Goal: Task Accomplishment & Management: Complete application form

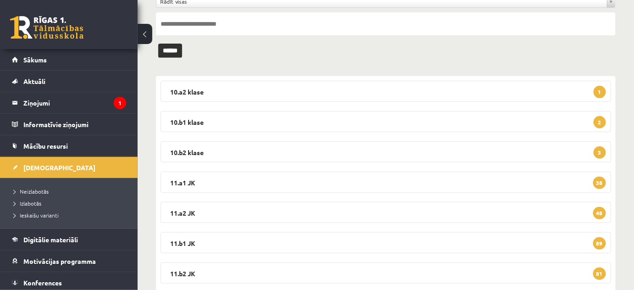
scroll to position [67, 0]
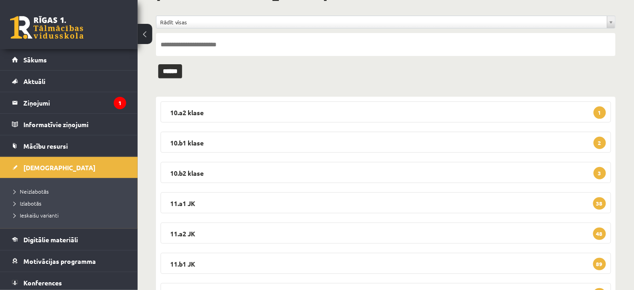
drag, startPoint x: 182, startPoint y: 202, endPoint x: 171, endPoint y: 218, distance: 19.6
click at [182, 202] on legend "11.a1 JK 38" at bounding box center [386, 202] width 451 height 21
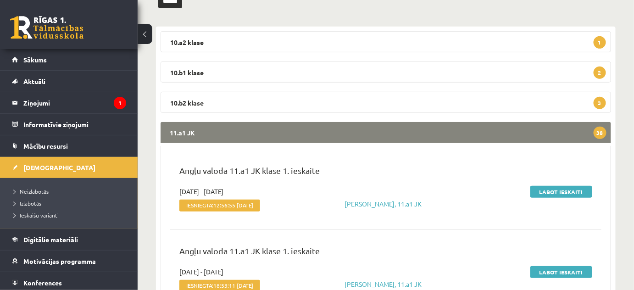
scroll to position [235, 0]
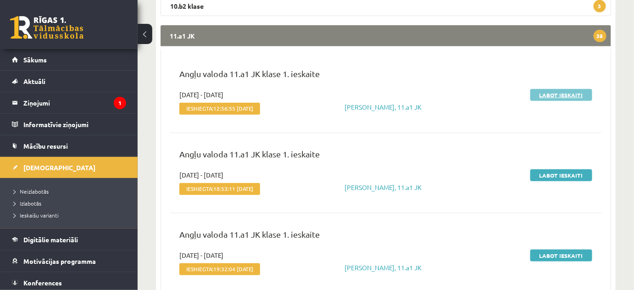
click at [546, 95] on link "Labot ieskaiti" at bounding box center [562, 95] width 62 height 12
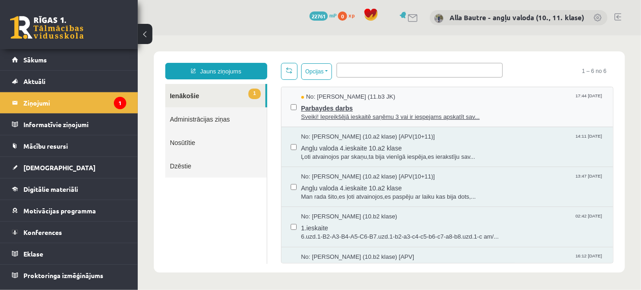
click at [330, 117] on span "Sveiki! Iepreikšējā ieskaitē saņēmu 3 vai ir iespejams apskatīt sav..." at bounding box center [452, 116] width 303 height 9
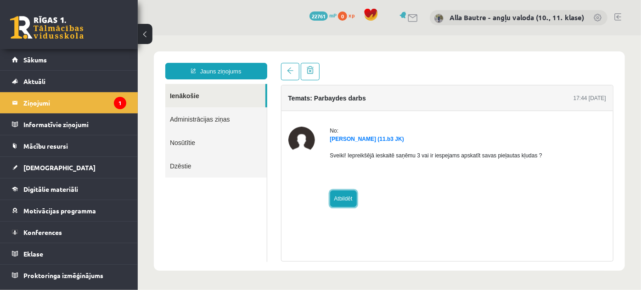
click at [340, 200] on link "Atbildēt" at bounding box center [343, 198] width 27 height 17
type input "**********"
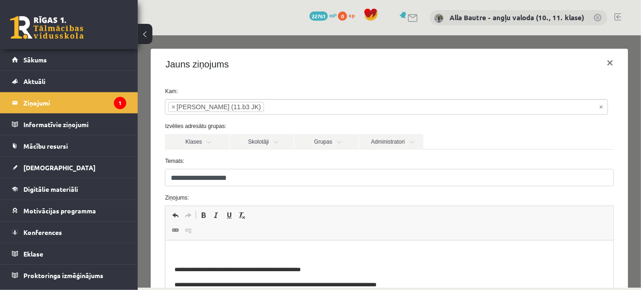
click at [202, 250] on p "Editor, wiswyg-editor-47024999583560-1758130943-30" at bounding box center [388, 255] width 429 height 10
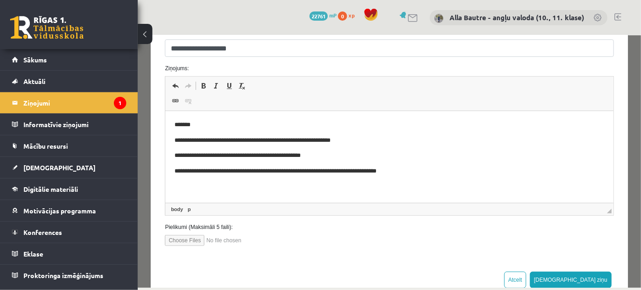
scroll to position [152, 0]
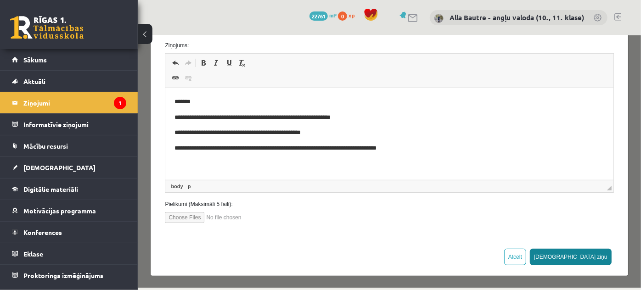
click at [577, 257] on button "[DEMOGRAPHIC_DATA] ziņu" at bounding box center [570, 256] width 82 height 17
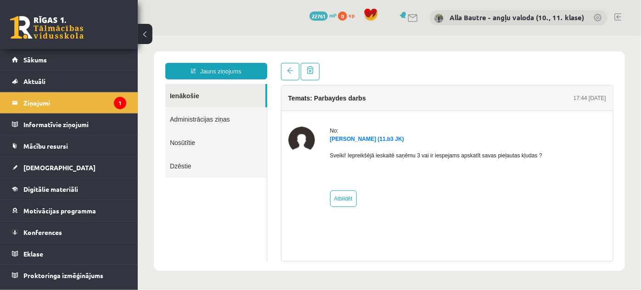
scroll to position [0, 0]
click at [185, 98] on link "Ienākošie" at bounding box center [215, 95] width 100 height 23
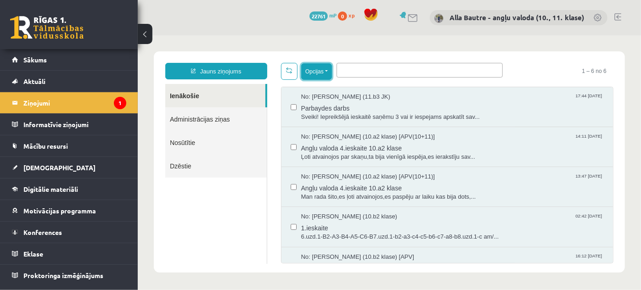
click at [326, 71] on button "Opcijas" at bounding box center [316, 71] width 31 height 17
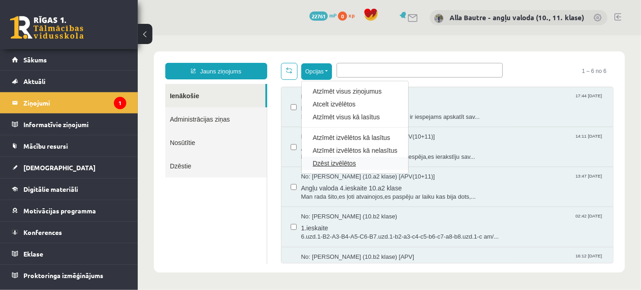
click at [324, 162] on link "Dzēst izvēlētos" at bounding box center [354, 162] width 84 height 9
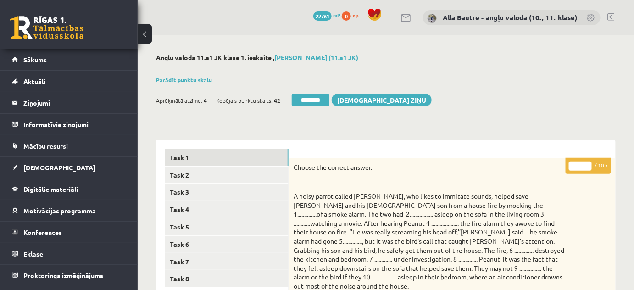
type input "*"
click at [587, 164] on input "*" at bounding box center [580, 166] width 23 height 9
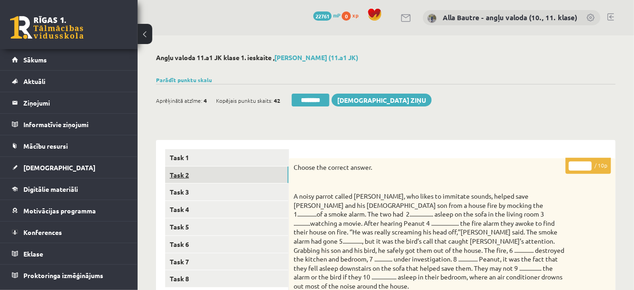
click at [190, 174] on link "Task 2" at bounding box center [226, 175] width 123 height 17
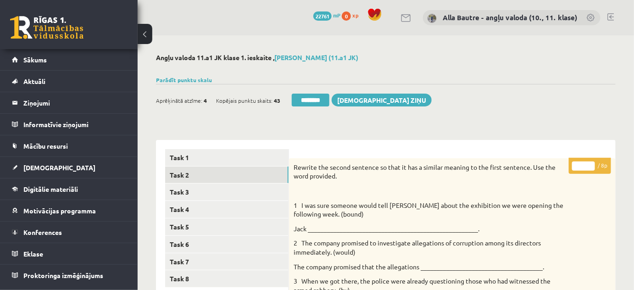
type input "*"
click at [591, 163] on input "*" at bounding box center [583, 166] width 23 height 9
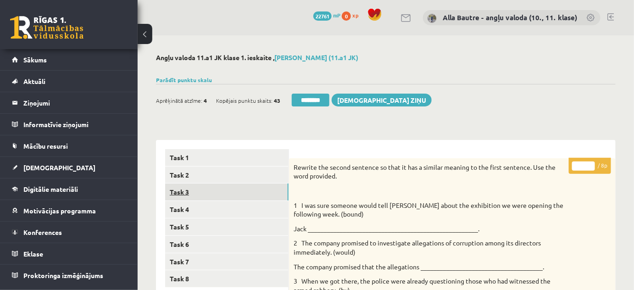
click at [196, 196] on link "Task 3" at bounding box center [226, 192] width 123 height 17
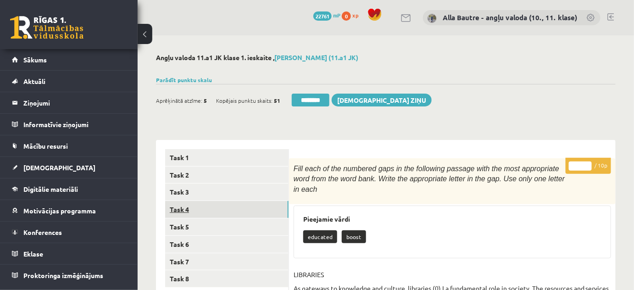
click at [176, 206] on link "Task 4" at bounding box center [226, 209] width 123 height 17
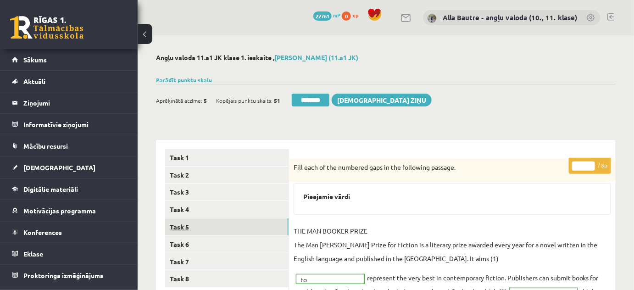
click at [175, 226] on link "Task 5" at bounding box center [226, 226] width 123 height 17
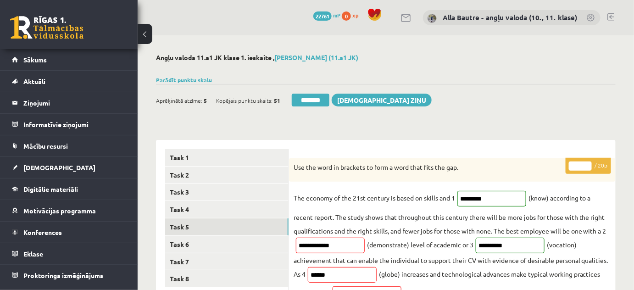
type input "*"
click at [588, 165] on input "*" at bounding box center [580, 166] width 23 height 9
click at [168, 241] on link "Task 6" at bounding box center [226, 244] width 123 height 17
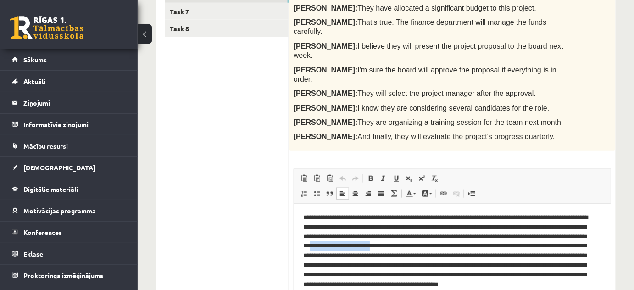
drag, startPoint x: 449, startPoint y: 245, endPoint x: 517, endPoint y: 250, distance: 68.5
click at [517, 250] on p "**********" at bounding box center [449, 256] width 292 height 86
click at [618, 201] on div "Angļu valoda 11.a1 JK klase 1. ieskaite , Kitija Goldberga (11.a1 JK) Parādīt p…" at bounding box center [386, 184] width 497 height 799
click at [593, 258] on p "**********" at bounding box center [449, 256] width 292 height 86
drag, startPoint x: 449, startPoint y: 245, endPoint x: 595, endPoint y: 247, distance: 145.5
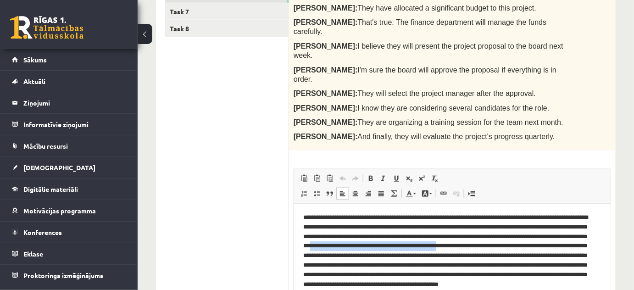
click at [595, 247] on p "**********" at bounding box center [449, 256] width 292 height 86
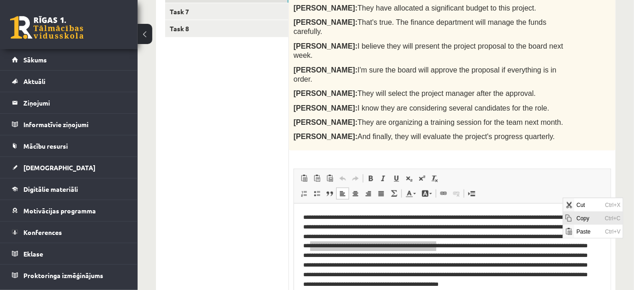
click at [578, 217] on span "Copy" at bounding box center [588, 217] width 28 height 13
copy p "**********"
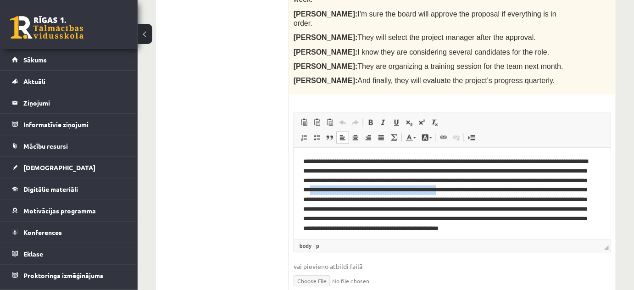
scroll to position [375, 0]
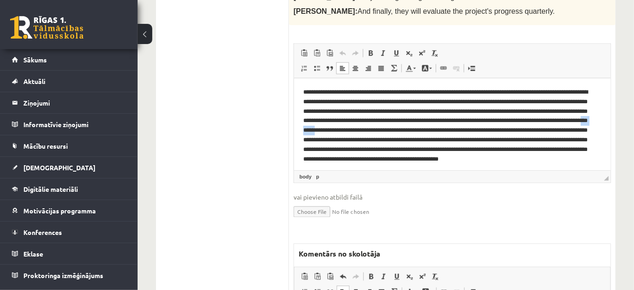
drag, startPoint x: 472, startPoint y: 130, endPoint x: 496, endPoint y: 132, distance: 23.9
click at [496, 132] on p "**********" at bounding box center [449, 131] width 292 height 86
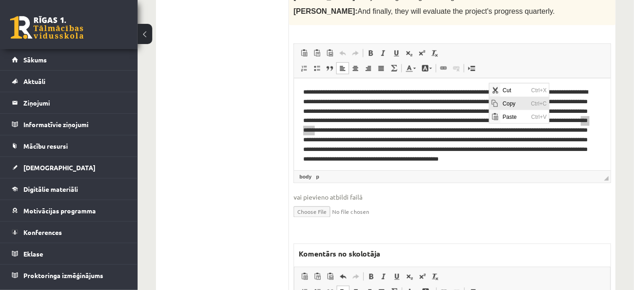
click at [502, 101] on span "Copy" at bounding box center [514, 102] width 28 height 13
copy p "*********"
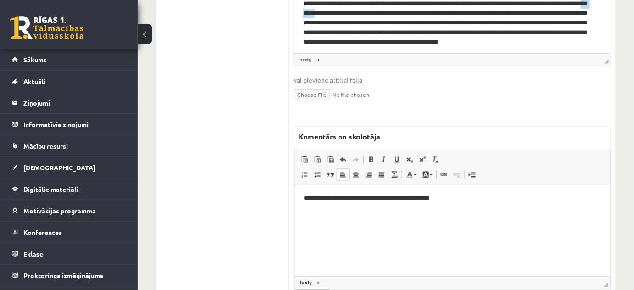
scroll to position [496, 0]
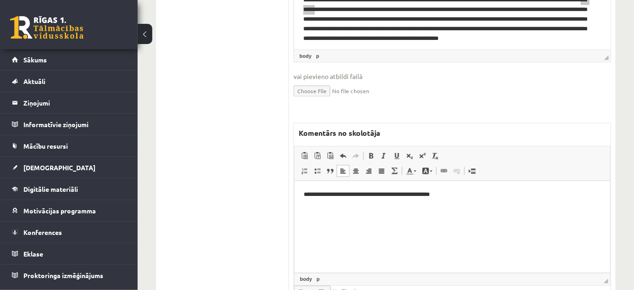
click at [454, 199] on p "**********" at bounding box center [452, 195] width 298 height 10
drag, startPoint x: 349, startPoint y: 195, endPoint x: 418, endPoint y: 197, distance: 68.4
click at [418, 197] on p "**********" at bounding box center [452, 195] width 298 height 10
click at [416, 165] on link "Text Color" at bounding box center [411, 171] width 16 height 12
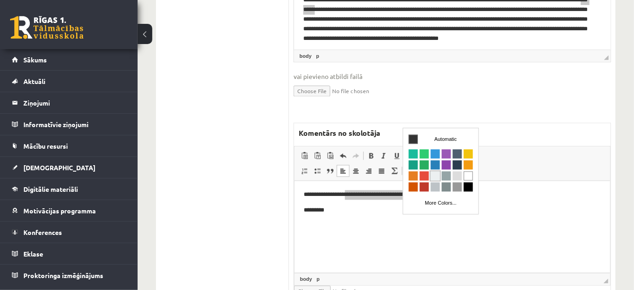
scroll to position [0, 0]
click at [425, 178] on span "Colors" at bounding box center [423, 176] width 9 height 9
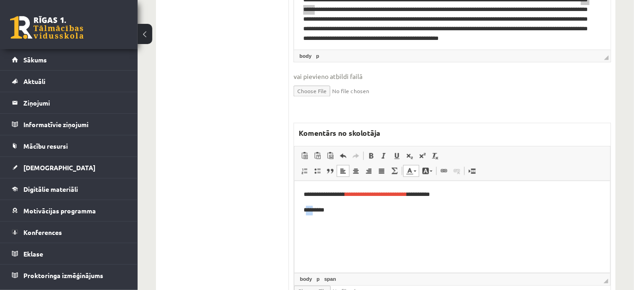
drag, startPoint x: 305, startPoint y: 210, endPoint x: 316, endPoint y: 211, distance: 11.1
click at [316, 211] on p "*********" at bounding box center [452, 211] width 298 height 10
click at [416, 165] on link "Text Color" at bounding box center [411, 171] width 16 height 12
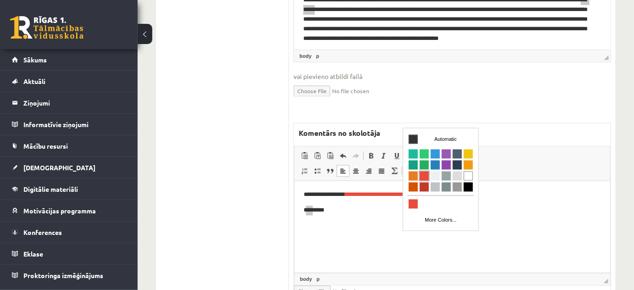
drag, startPoint x: 426, startPoint y: 174, endPoint x: 490, endPoint y: 193, distance: 66.4
click at [426, 174] on span "Colors" at bounding box center [423, 176] width 9 height 9
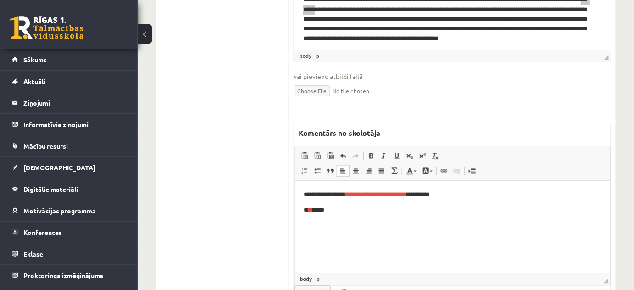
click at [380, 224] on html "**********" at bounding box center [452, 202] width 316 height 43
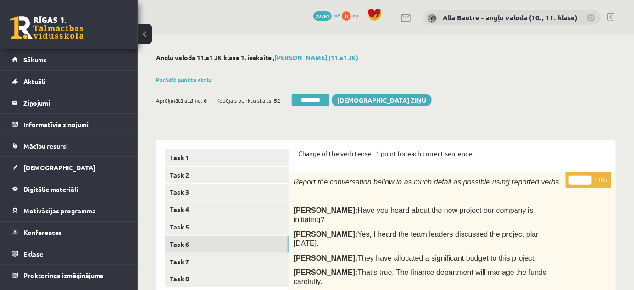
type input "*"
click at [589, 178] on input "*" at bounding box center [580, 180] width 23 height 9
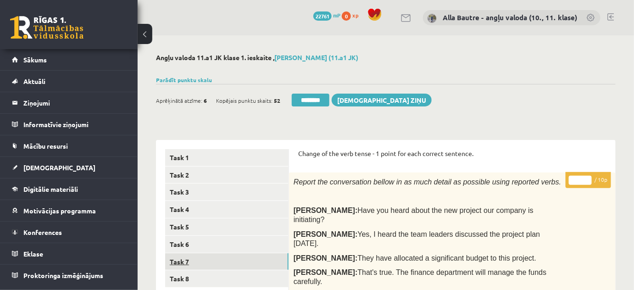
click at [190, 265] on link "Task 7" at bounding box center [226, 261] width 123 height 17
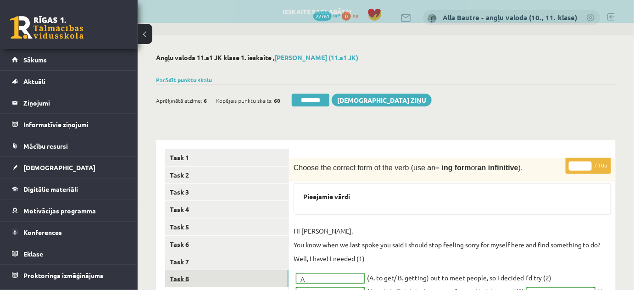
click at [180, 277] on link "Task 8" at bounding box center [226, 278] width 123 height 17
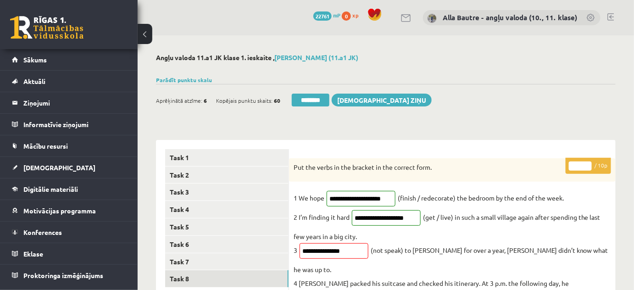
click at [586, 162] on input "*" at bounding box center [580, 166] width 23 height 9
type input "*"
click at [586, 162] on input "*" at bounding box center [580, 166] width 23 height 9
click at [173, 222] on link "Task 5" at bounding box center [226, 226] width 123 height 17
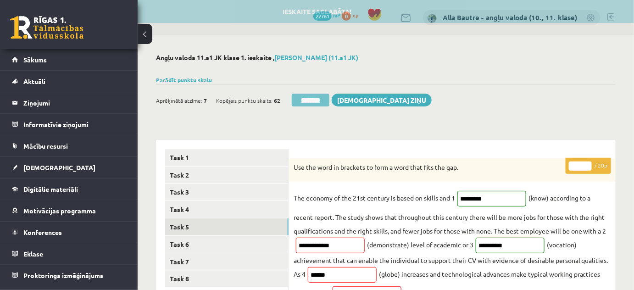
click at [320, 100] on input "********" at bounding box center [311, 100] width 38 height 13
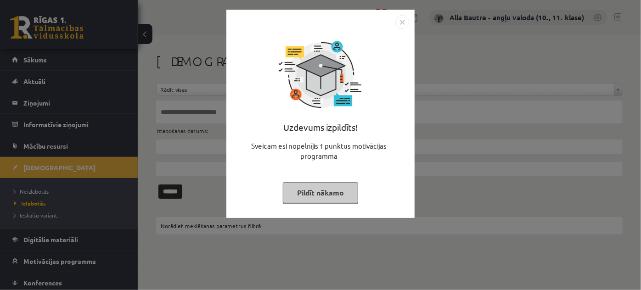
click at [404, 16] on img "Close" at bounding box center [402, 22] width 14 height 14
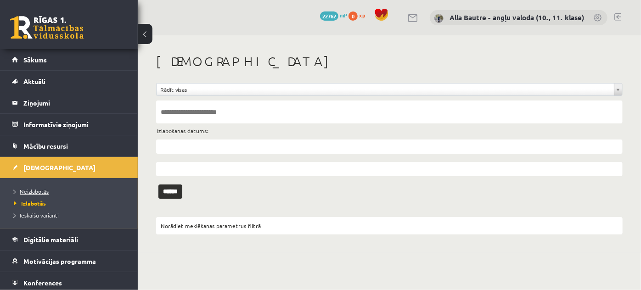
click at [28, 188] on span "Neizlabotās" at bounding box center [31, 191] width 35 height 7
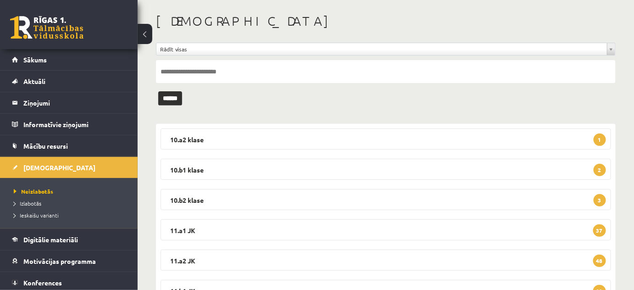
scroll to position [83, 0]
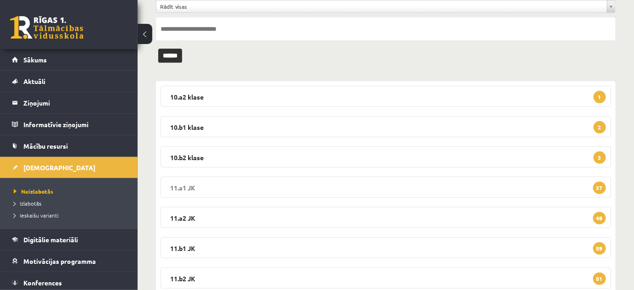
click at [192, 184] on legend "11.a1 JK 37" at bounding box center [386, 187] width 451 height 21
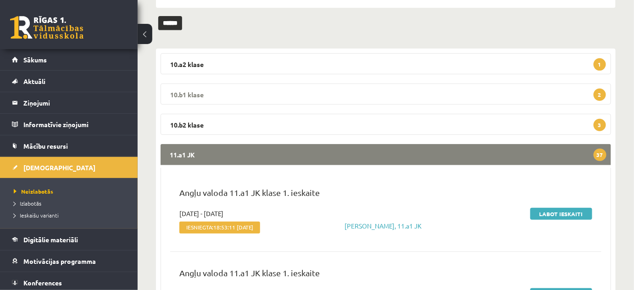
scroll to position [167, 0]
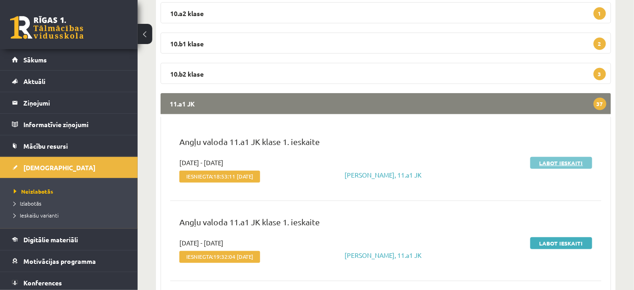
click at [564, 162] on link "Labot ieskaiti" at bounding box center [562, 163] width 62 height 12
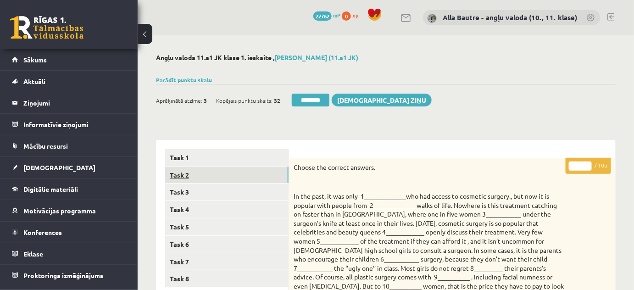
click at [181, 168] on link "Task 2" at bounding box center [226, 175] width 123 height 17
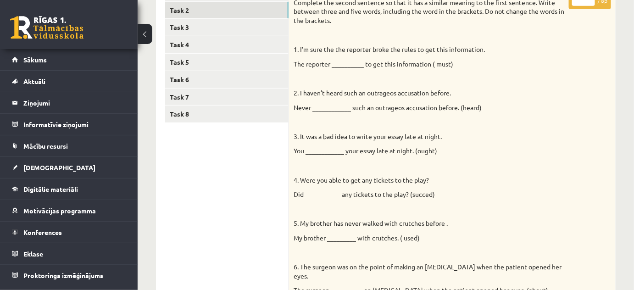
scroll to position [0, 0]
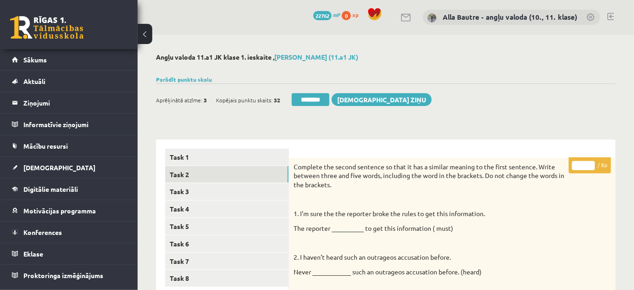
type input "*"
click at [590, 164] on input "*" at bounding box center [583, 165] width 23 height 9
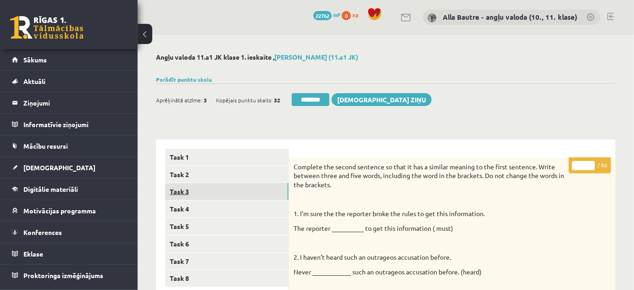
click at [213, 189] on link "Task 3" at bounding box center [226, 191] width 123 height 17
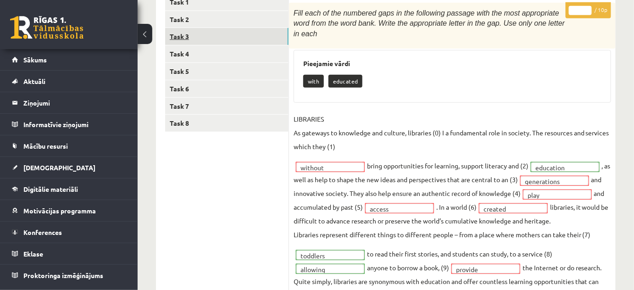
scroll to position [42, 0]
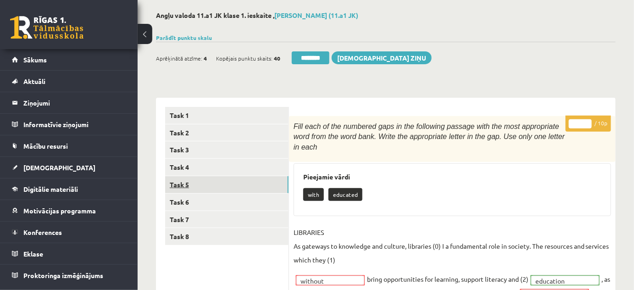
click at [177, 182] on link "Task 5" at bounding box center [226, 184] width 123 height 17
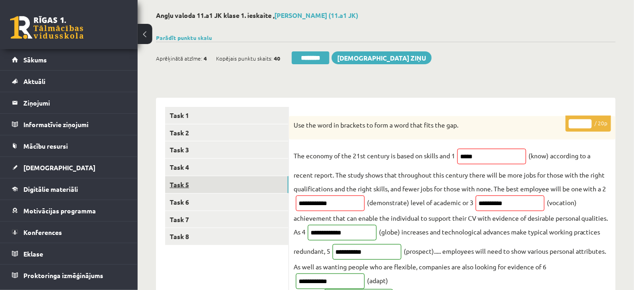
scroll to position [0, 0]
click at [182, 166] on link "Task 4" at bounding box center [226, 167] width 123 height 17
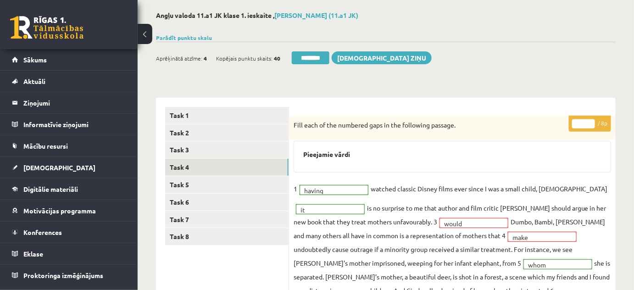
scroll to position [126, 0]
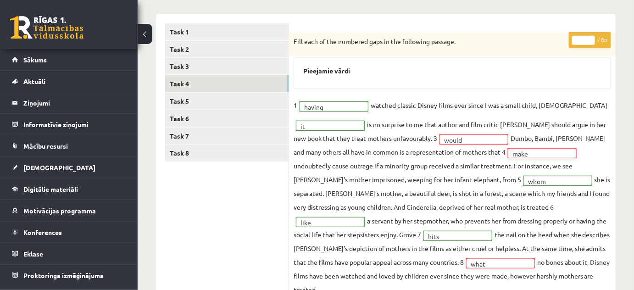
click at [592, 37] on input "*" at bounding box center [583, 40] width 23 height 9
type input "*"
click at [591, 42] on input "*" at bounding box center [583, 40] width 23 height 9
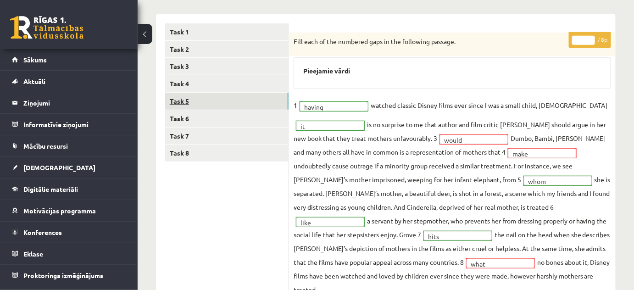
click at [206, 96] on link "Task 5" at bounding box center [226, 101] width 123 height 17
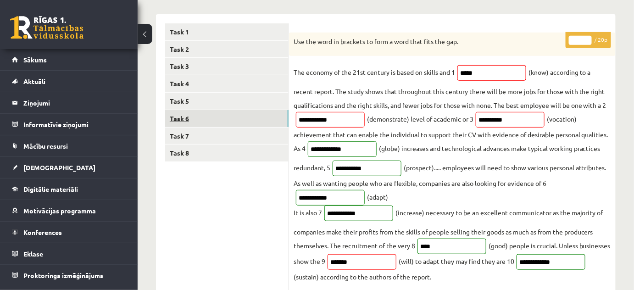
click at [179, 119] on link "Task 6" at bounding box center [226, 118] width 123 height 17
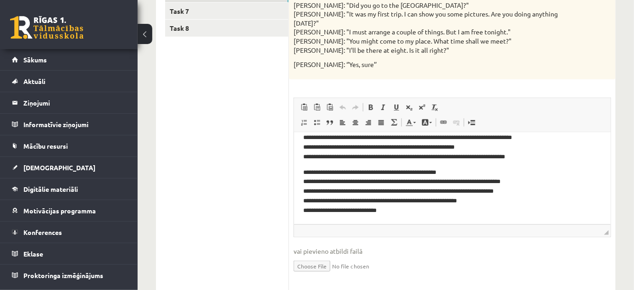
scroll to position [0, 0]
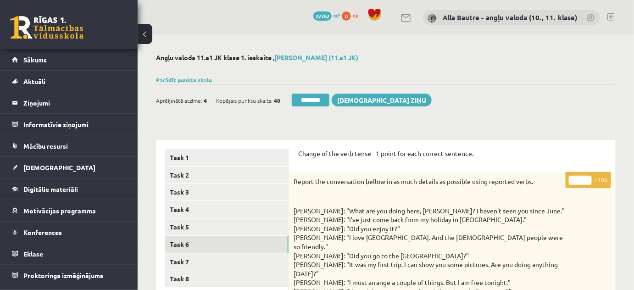
type input "**"
click at [589, 176] on input "**" at bounding box center [580, 180] width 23 height 9
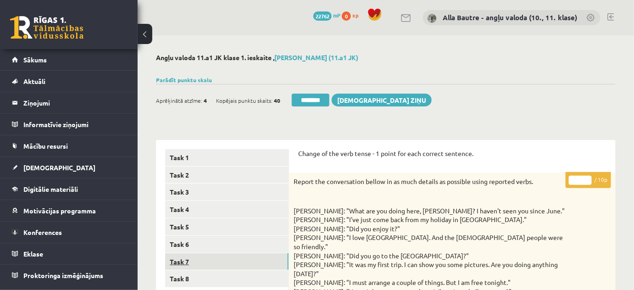
click at [215, 259] on link "Task 7" at bounding box center [226, 261] width 123 height 17
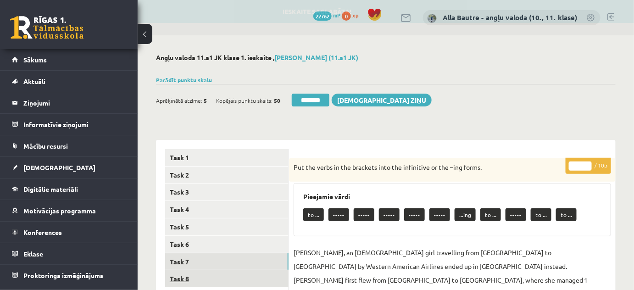
click at [192, 277] on link "Task 8" at bounding box center [226, 278] width 123 height 17
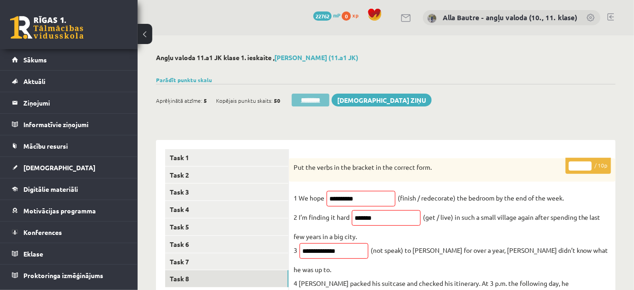
click at [319, 100] on input "********" at bounding box center [311, 100] width 38 height 13
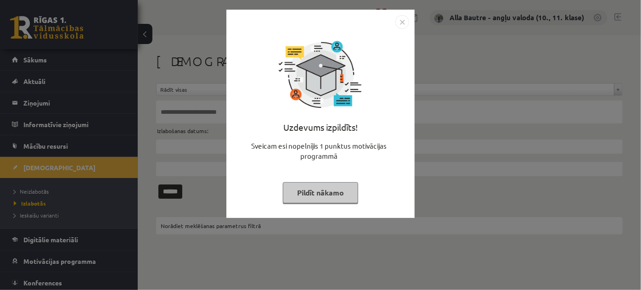
click at [403, 17] on img "Close" at bounding box center [402, 22] width 14 height 14
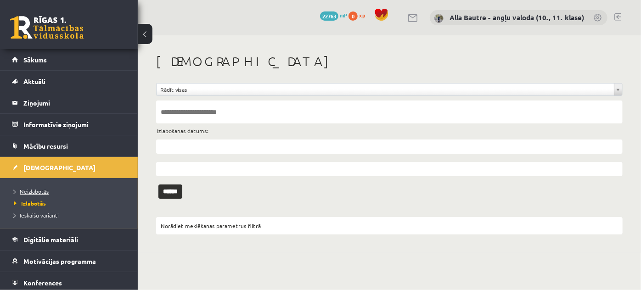
click at [38, 188] on span "Neizlabotās" at bounding box center [31, 191] width 35 height 7
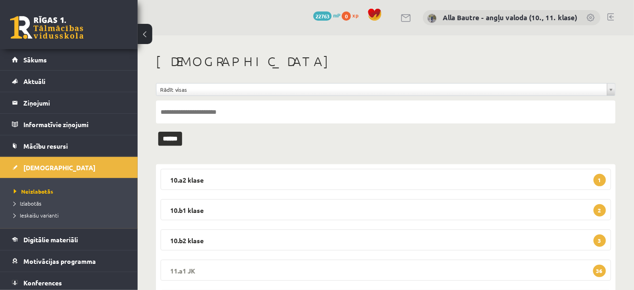
click at [179, 271] on legend "11.a1 JK 36" at bounding box center [386, 270] width 451 height 21
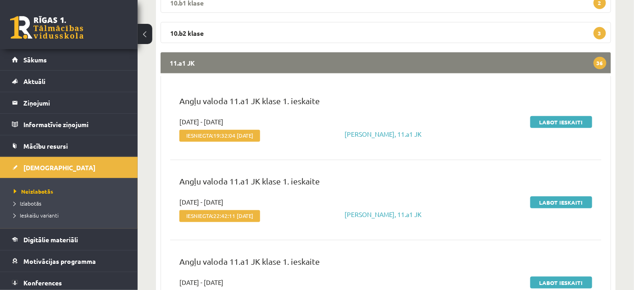
scroll to position [208, 0]
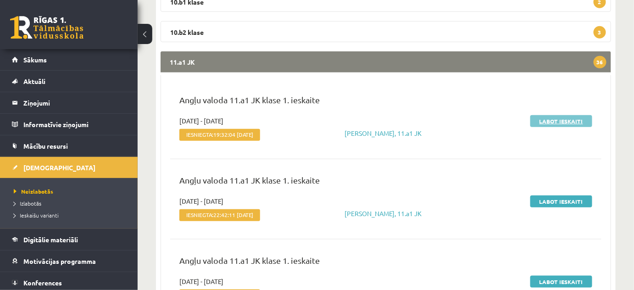
click at [561, 121] on link "Labot ieskaiti" at bounding box center [562, 121] width 62 height 12
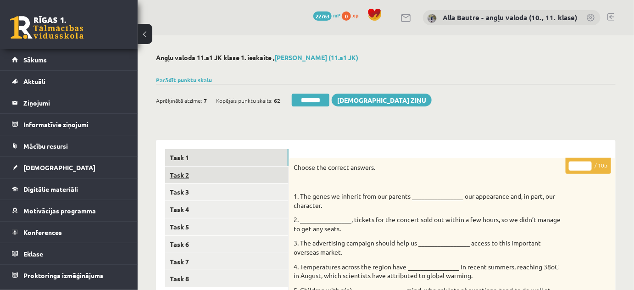
click at [186, 173] on link "Task 2" at bounding box center [226, 175] width 123 height 17
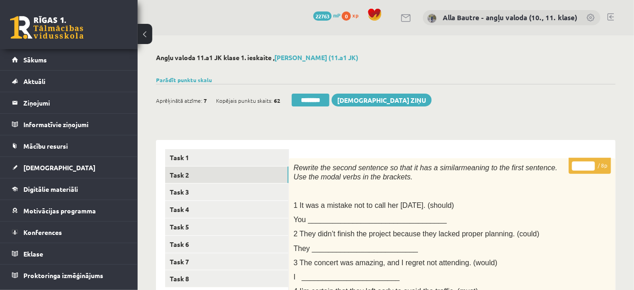
type input "*"
click at [591, 163] on input "*" at bounding box center [583, 166] width 23 height 9
click at [201, 192] on link "Task 3" at bounding box center [226, 192] width 123 height 17
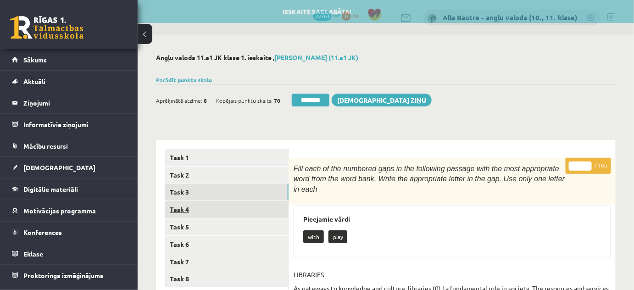
click at [200, 204] on link "Task 4" at bounding box center [226, 209] width 123 height 17
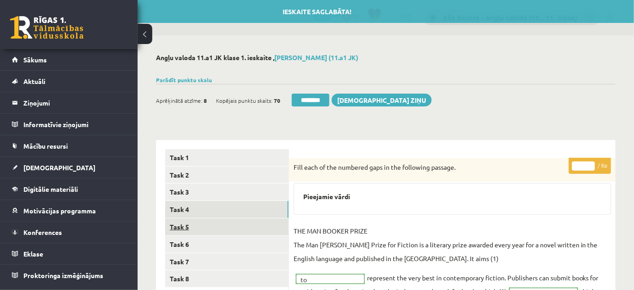
click at [198, 224] on link "Task 5" at bounding box center [226, 226] width 123 height 17
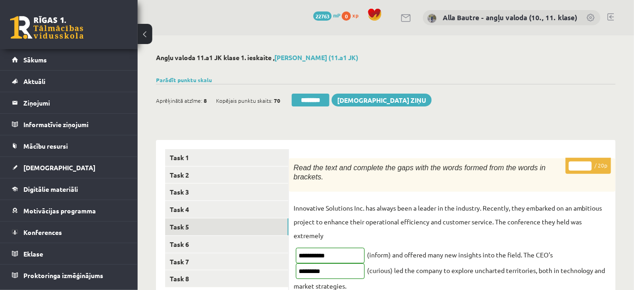
type input "**"
click at [587, 163] on input "**" at bounding box center [580, 166] width 23 height 9
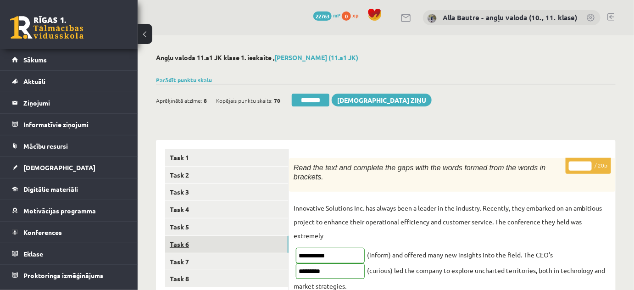
click at [187, 240] on link "Task 6" at bounding box center [226, 244] width 123 height 17
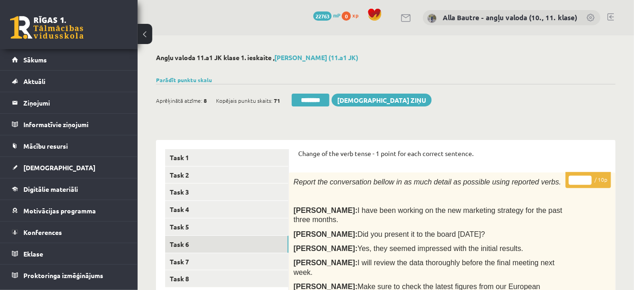
type input "**"
click at [587, 178] on input "**" at bounding box center [580, 180] width 23 height 9
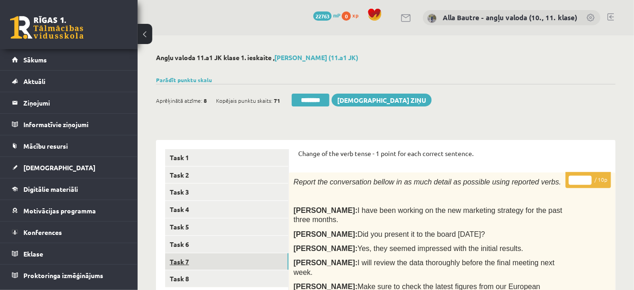
click at [192, 261] on link "Task 7" at bounding box center [226, 261] width 123 height 17
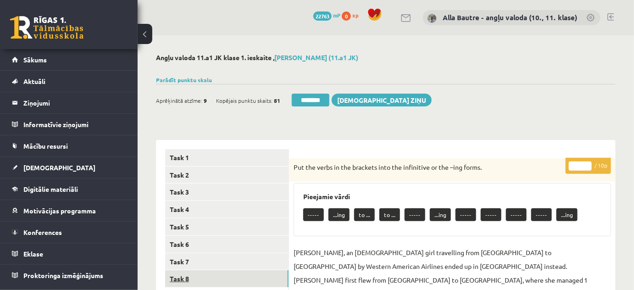
click at [184, 280] on link "Task 8" at bounding box center [226, 278] width 123 height 17
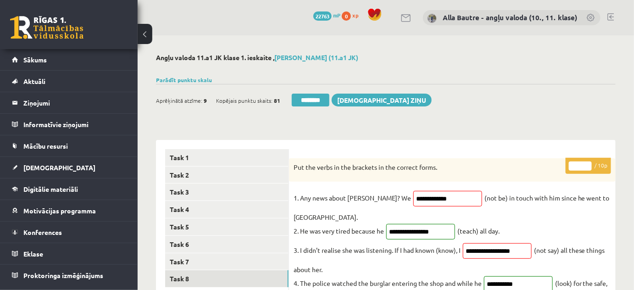
type input "**"
click at [587, 164] on input "**" at bounding box center [580, 166] width 23 height 9
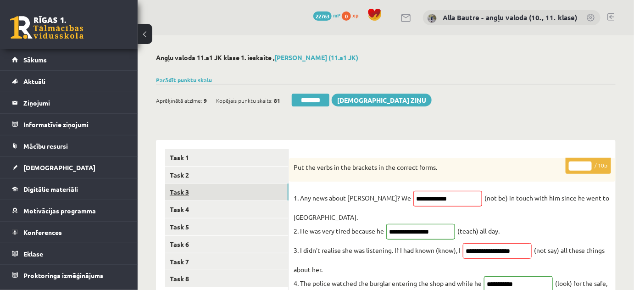
click at [176, 188] on link "Task 3" at bounding box center [226, 192] width 123 height 17
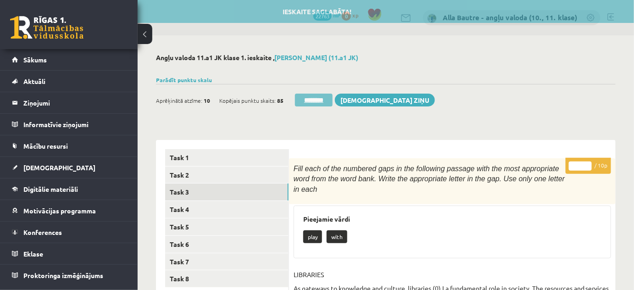
click at [316, 98] on input "********" at bounding box center [314, 100] width 38 height 13
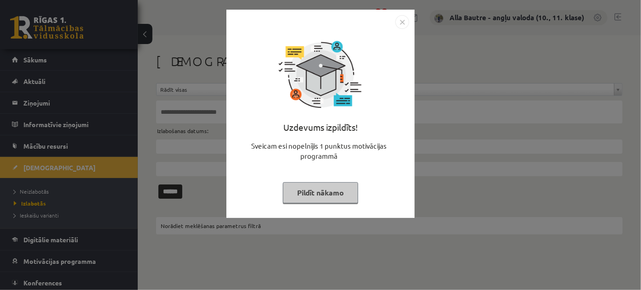
click at [407, 23] on img "Close" at bounding box center [402, 22] width 14 height 14
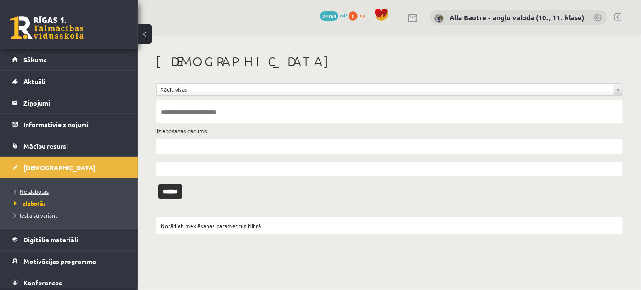
click at [26, 190] on span "Neizlabotās" at bounding box center [31, 191] width 35 height 7
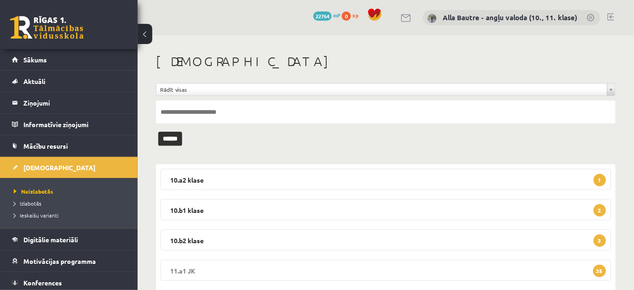
click at [190, 268] on legend "11.a1 JK 35" at bounding box center [386, 270] width 451 height 21
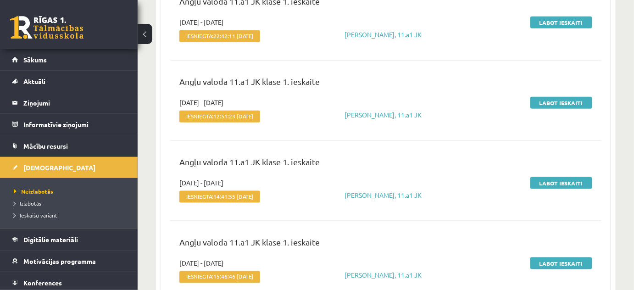
scroll to position [125, 0]
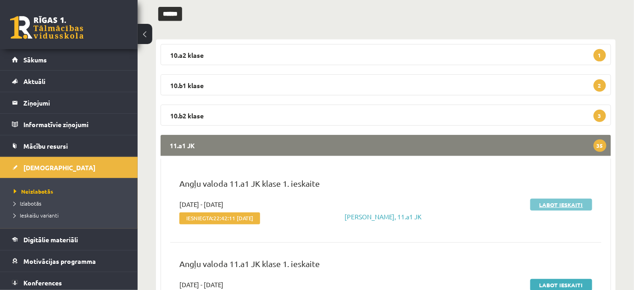
click at [577, 201] on link "Labot ieskaiti" at bounding box center [562, 205] width 62 height 12
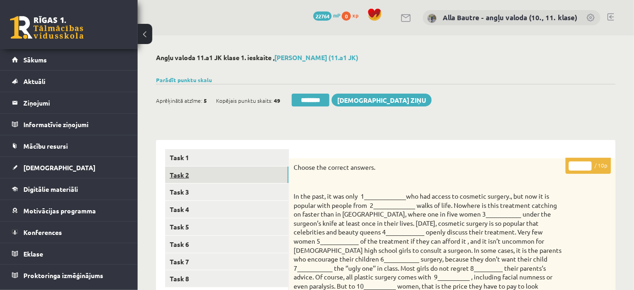
click at [181, 177] on link "Task 2" at bounding box center [226, 175] width 123 height 17
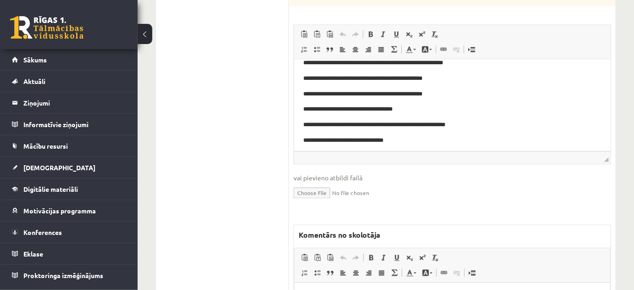
scroll to position [542, 0]
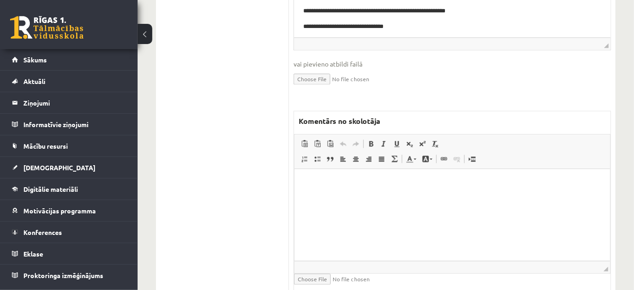
click at [312, 197] on html at bounding box center [452, 183] width 316 height 28
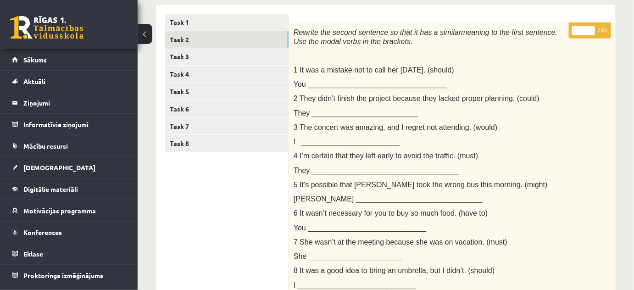
scroll to position [0, 0]
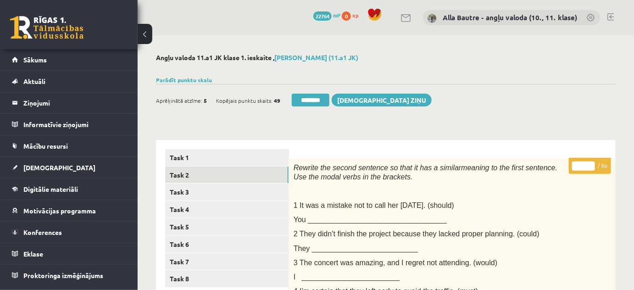
click at [590, 165] on input "*" at bounding box center [583, 166] width 23 height 9
type input "*"
click at [590, 165] on input "*" at bounding box center [583, 166] width 23 height 9
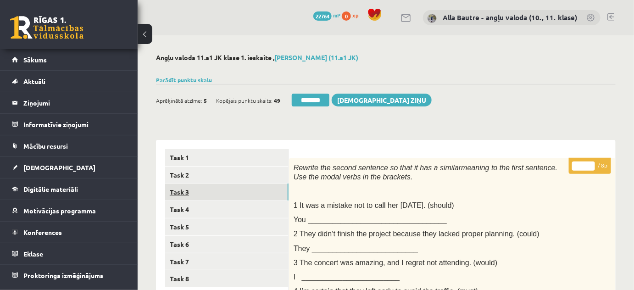
click at [203, 193] on link "Task 3" at bounding box center [226, 192] width 123 height 17
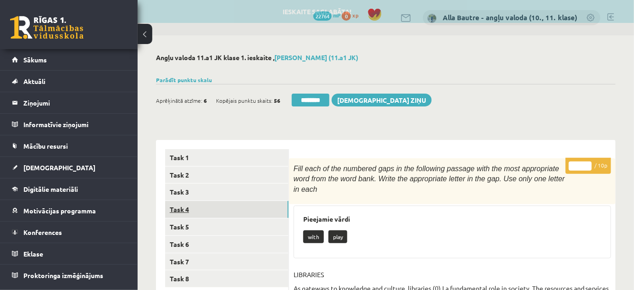
click at [196, 210] on link "Task 4" at bounding box center [226, 209] width 123 height 17
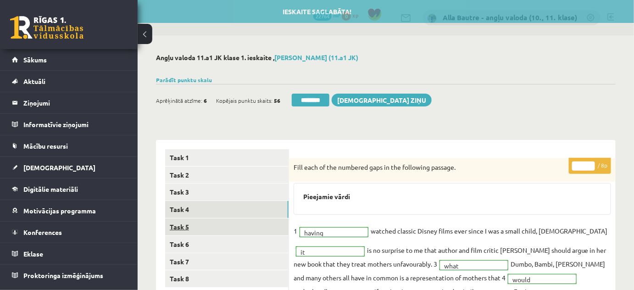
click at [192, 224] on link "Task 5" at bounding box center [226, 226] width 123 height 17
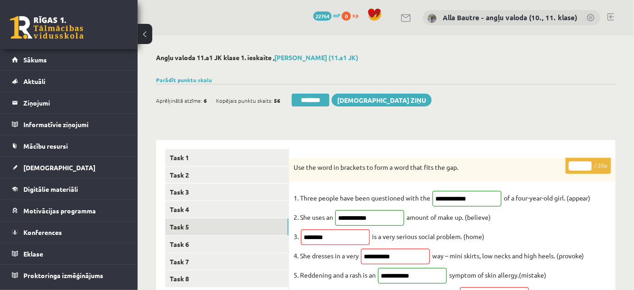
click at [586, 162] on input "**" at bounding box center [580, 166] width 23 height 9
type input "**"
click at [586, 162] on input "**" at bounding box center [580, 166] width 23 height 9
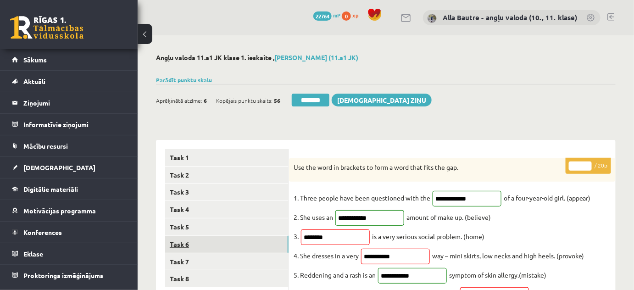
click at [194, 246] on link "Task 6" at bounding box center [226, 244] width 123 height 17
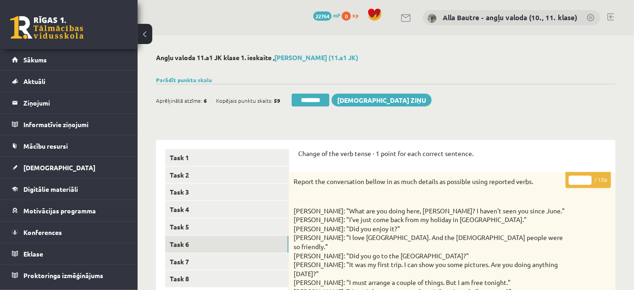
type input "**"
click at [588, 178] on input "**" at bounding box center [580, 180] width 23 height 9
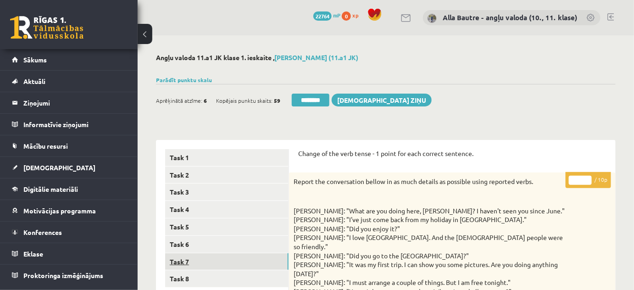
click at [186, 260] on link "Task 7" at bounding box center [226, 261] width 123 height 17
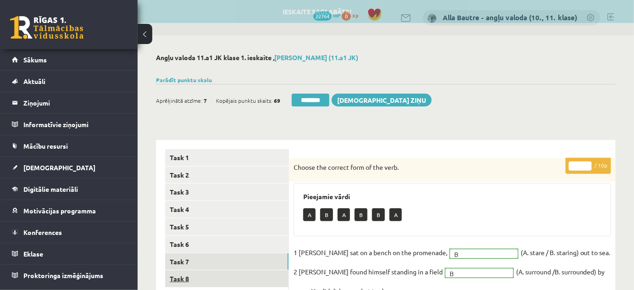
click at [184, 278] on link "Task 8" at bounding box center [226, 278] width 123 height 17
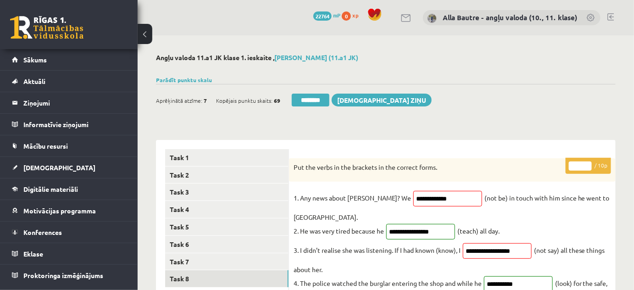
click at [587, 163] on input "*" at bounding box center [580, 166] width 23 height 9
type input "*"
click at [587, 163] on input "*" at bounding box center [580, 166] width 23 height 9
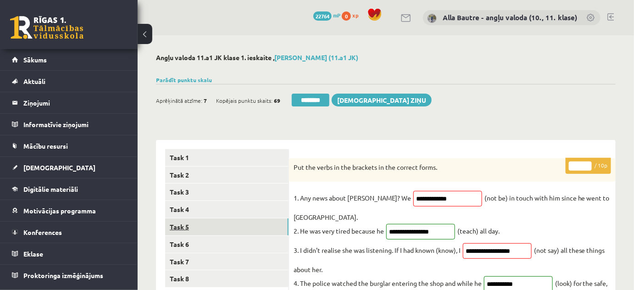
click at [228, 224] on link "Task 5" at bounding box center [226, 226] width 123 height 17
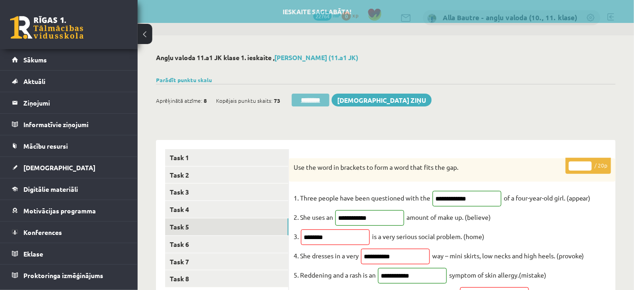
click at [312, 99] on input "********" at bounding box center [311, 100] width 38 height 13
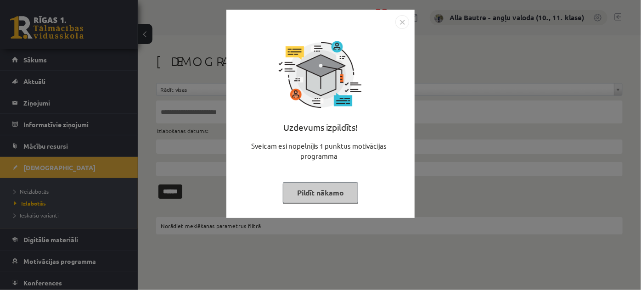
click at [408, 15] on img "Close" at bounding box center [402, 22] width 14 height 14
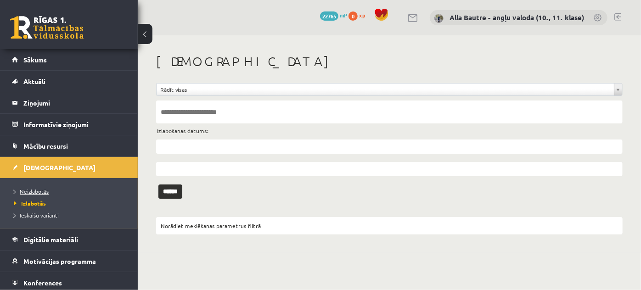
click at [27, 188] on span "Neizlabotās" at bounding box center [31, 191] width 35 height 7
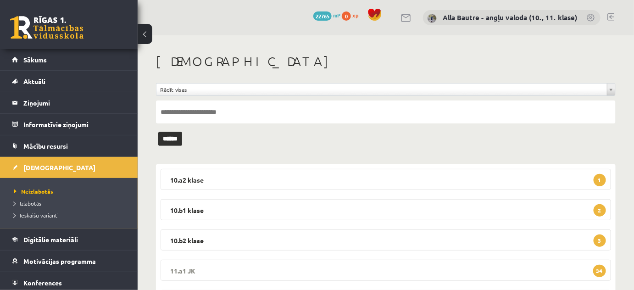
click at [188, 268] on legend "11.a1 JK 34" at bounding box center [386, 270] width 451 height 21
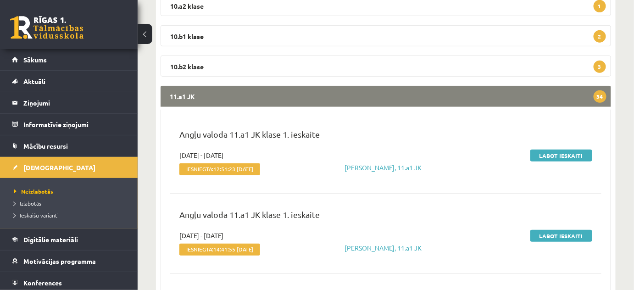
scroll to position [208, 0]
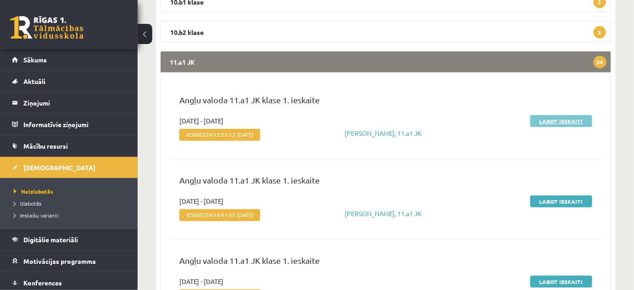
click at [570, 118] on link "Labot ieskaiti" at bounding box center [562, 121] width 62 height 12
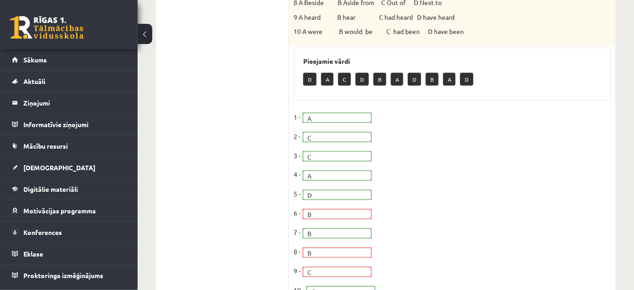
scroll to position [125, 0]
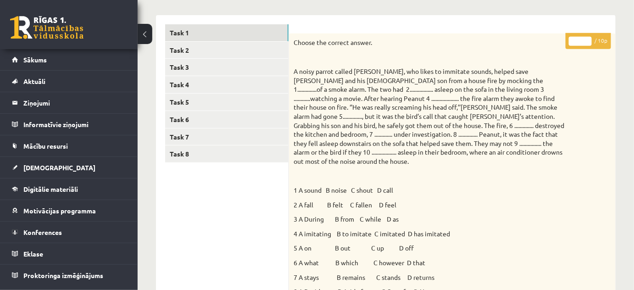
click at [587, 39] on input "*" at bounding box center [580, 41] width 23 height 9
type input "*"
click at [587, 39] on input "*" at bounding box center [580, 41] width 23 height 9
click at [184, 52] on link "Task 2" at bounding box center [226, 50] width 123 height 17
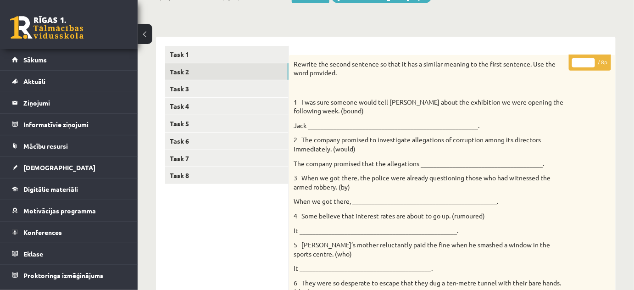
scroll to position [16, 0]
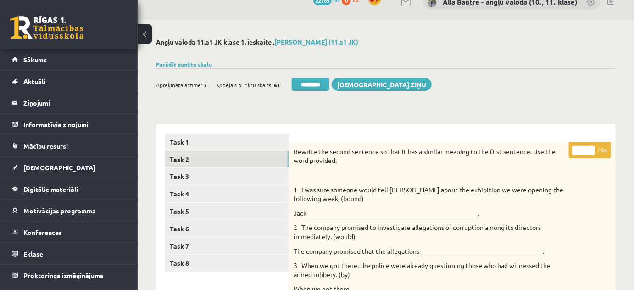
type input "*"
click at [589, 147] on input "*" at bounding box center [583, 150] width 23 height 9
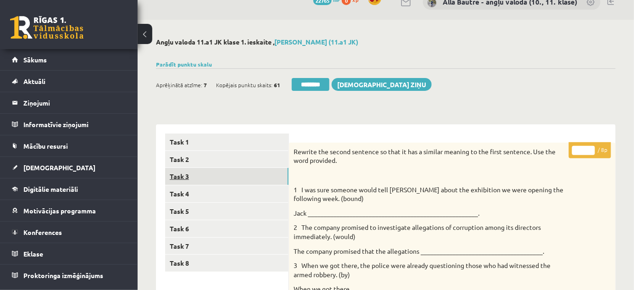
click at [208, 175] on link "Task 3" at bounding box center [226, 176] width 123 height 17
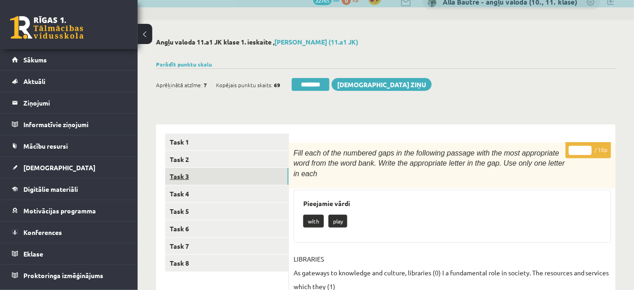
scroll to position [0, 0]
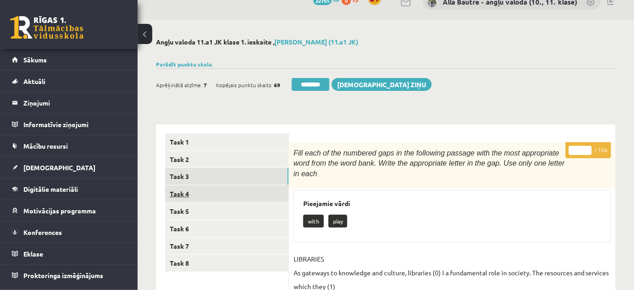
click at [196, 191] on link "Task 4" at bounding box center [226, 193] width 123 height 17
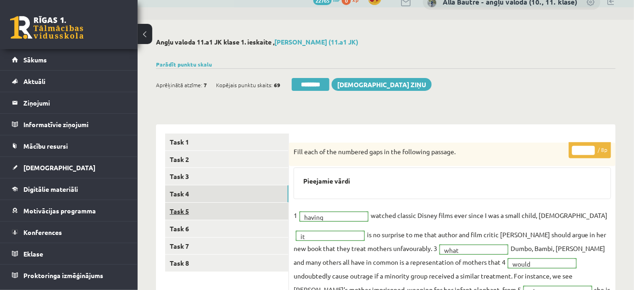
click at [197, 204] on link "Task 5" at bounding box center [226, 211] width 123 height 17
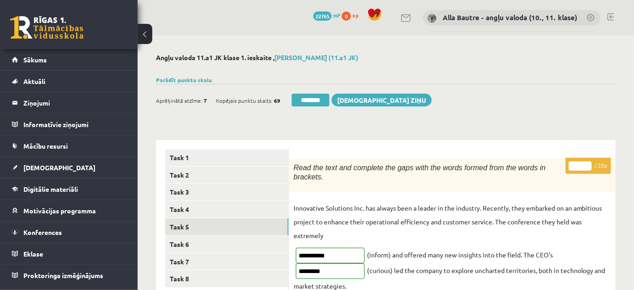
type input "**"
click at [587, 164] on input "**" at bounding box center [580, 166] width 23 height 9
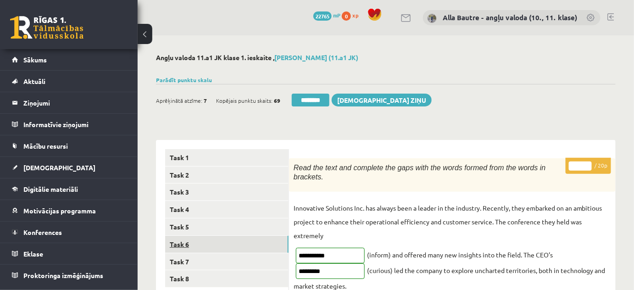
click at [190, 246] on link "Task 6" at bounding box center [226, 244] width 123 height 17
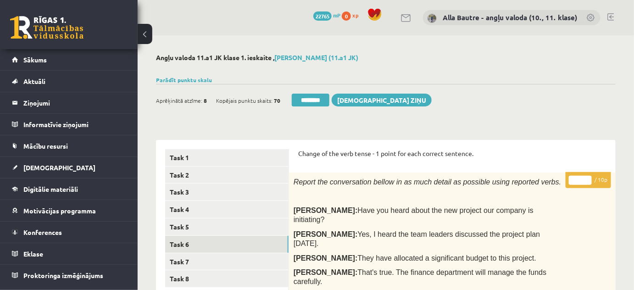
type input "**"
click at [587, 178] on input "**" at bounding box center [580, 180] width 23 height 9
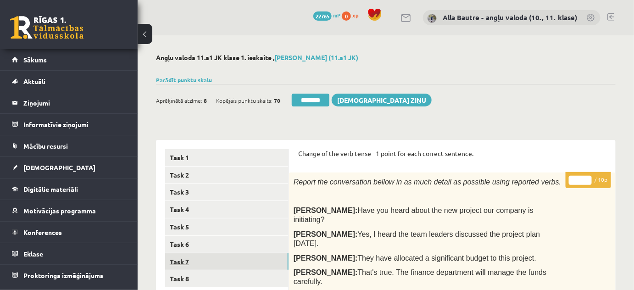
click at [182, 260] on link "Task 7" at bounding box center [226, 261] width 123 height 17
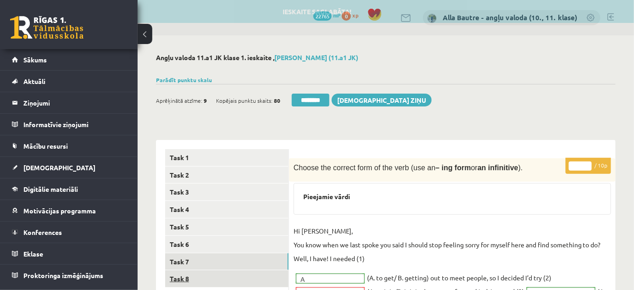
click at [186, 281] on link "Task 8" at bounding box center [226, 278] width 123 height 17
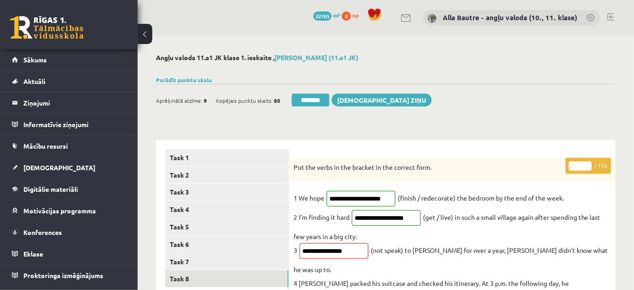
type input "**"
click at [586, 163] on input "**" at bounding box center [580, 166] width 23 height 9
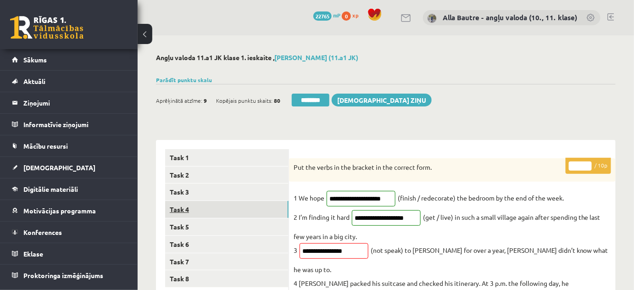
click at [280, 204] on link "Task 4" at bounding box center [226, 209] width 123 height 17
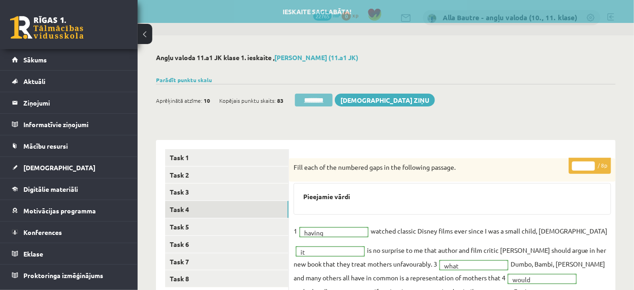
click at [310, 99] on input "********" at bounding box center [314, 100] width 38 height 13
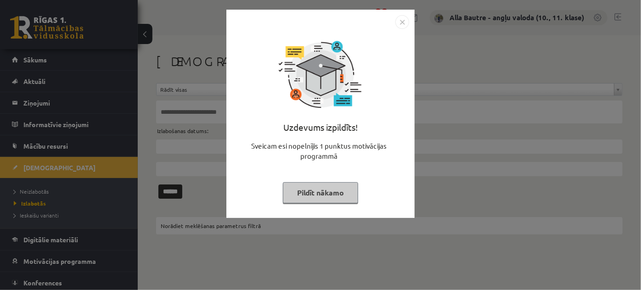
click at [401, 20] on img "Close" at bounding box center [402, 22] width 14 height 14
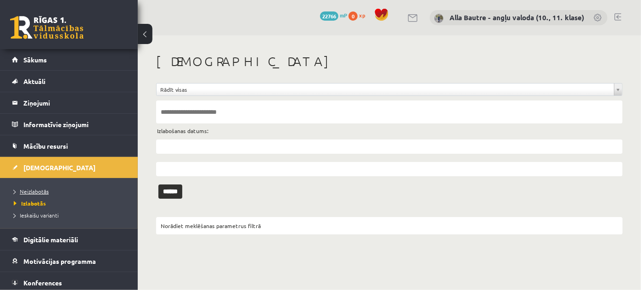
click at [40, 187] on link "Neizlabotās" at bounding box center [71, 191] width 115 height 8
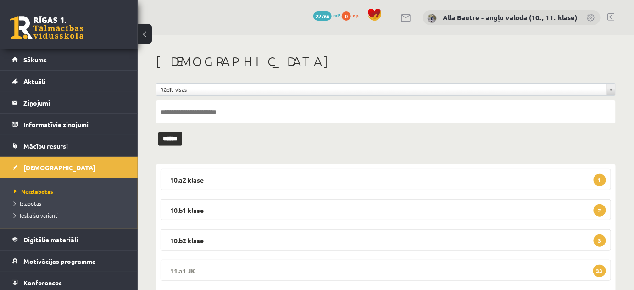
click at [188, 268] on legend "11.a1 JK 33" at bounding box center [386, 270] width 451 height 21
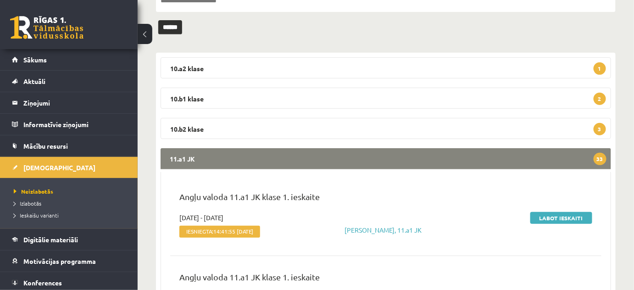
scroll to position [125, 0]
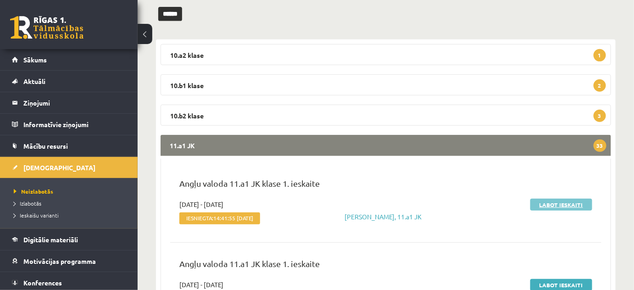
click at [554, 203] on link "Labot ieskaiti" at bounding box center [562, 205] width 62 height 12
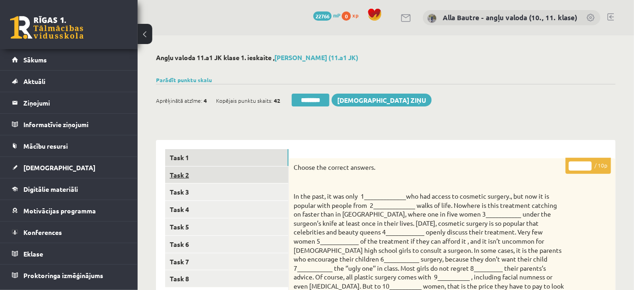
click at [170, 177] on link "Task 2" at bounding box center [226, 175] width 123 height 17
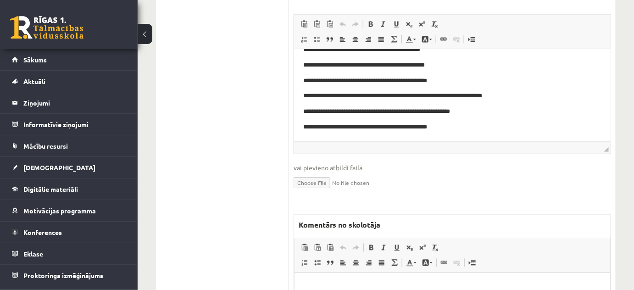
scroll to position [584, 0]
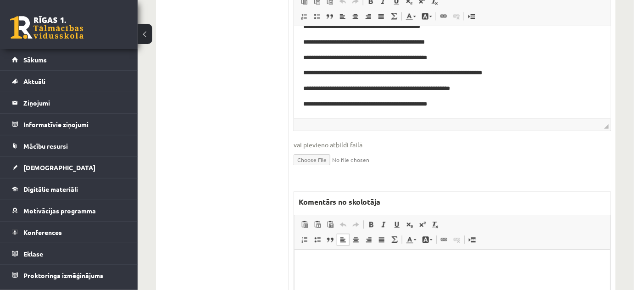
click at [307, 273] on html at bounding box center [452, 264] width 316 height 28
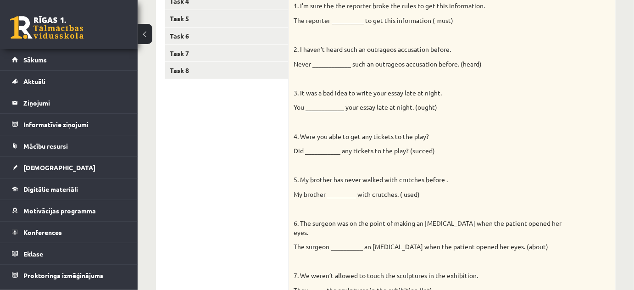
scroll to position [0, 0]
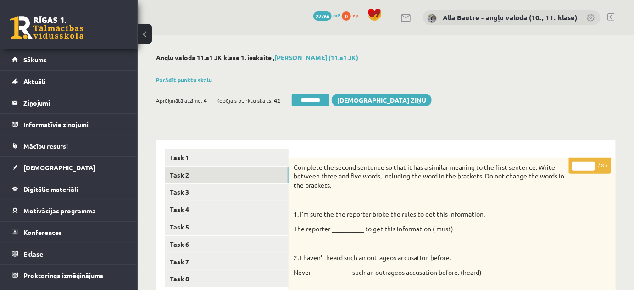
click at [591, 165] on input "*" at bounding box center [583, 166] width 23 height 9
type input "*"
click at [591, 166] on input "*" at bounding box center [583, 166] width 23 height 9
click at [239, 188] on link "Task 3" at bounding box center [226, 192] width 123 height 17
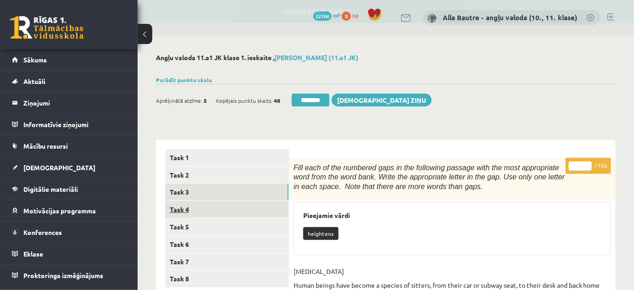
click at [228, 213] on link "Task 4" at bounding box center [226, 209] width 123 height 17
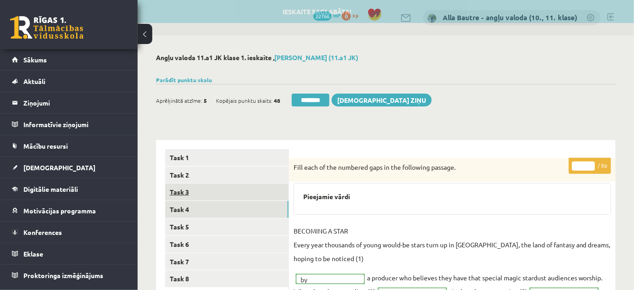
click at [218, 190] on link "Task 3" at bounding box center [226, 192] width 123 height 17
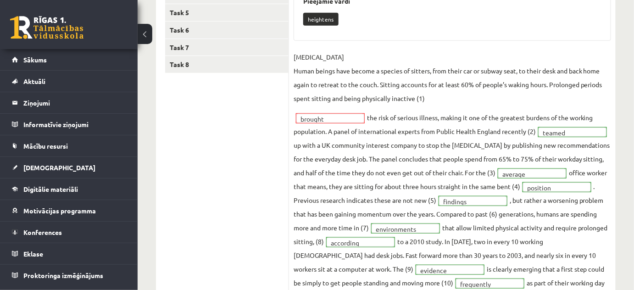
scroll to position [41, 0]
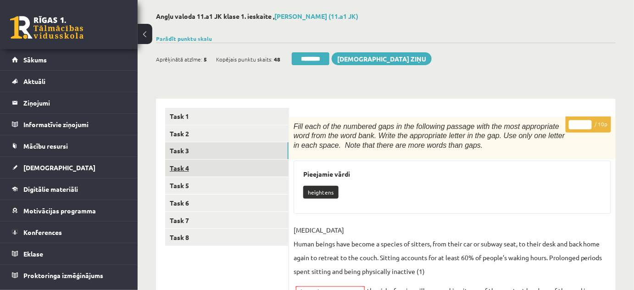
click at [186, 168] on link "Task 4" at bounding box center [226, 168] width 123 height 17
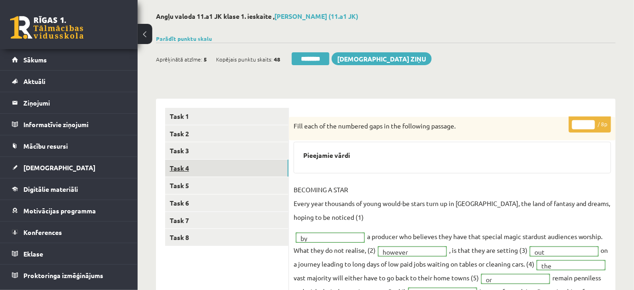
scroll to position [0, 0]
click at [189, 182] on link "Task 5" at bounding box center [226, 185] width 123 height 17
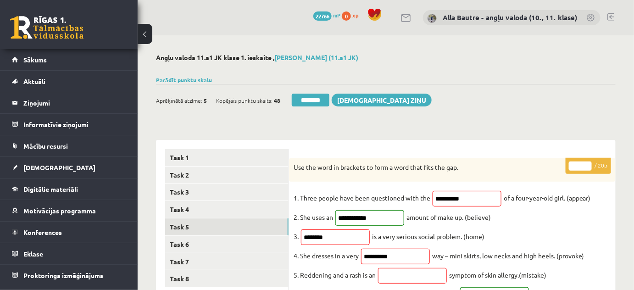
click at [589, 166] on input "*" at bounding box center [580, 166] width 23 height 9
click at [587, 164] on input "*" at bounding box center [580, 166] width 23 height 9
type input "*"
click at [587, 164] on input "*" at bounding box center [580, 166] width 23 height 9
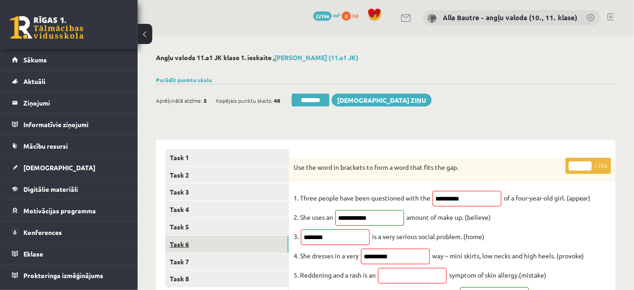
click at [199, 244] on link "Task 6" at bounding box center [226, 244] width 123 height 17
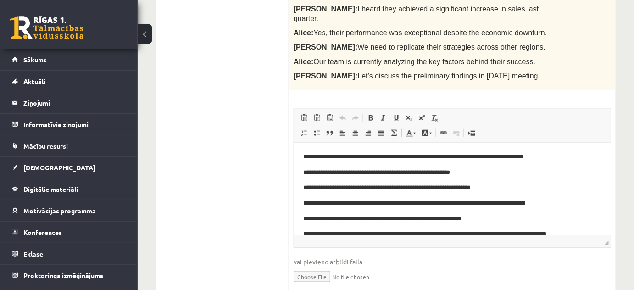
drag, startPoint x: 266, startPoint y: 170, endPoint x: 245, endPoint y: 196, distance: 33.6
click at [245, 196] on ul "Task 1 Task 2 Task 3 Task 4 Task 5 Task 6 Task 7 Task 8" at bounding box center [227, 176] width 124 height 639
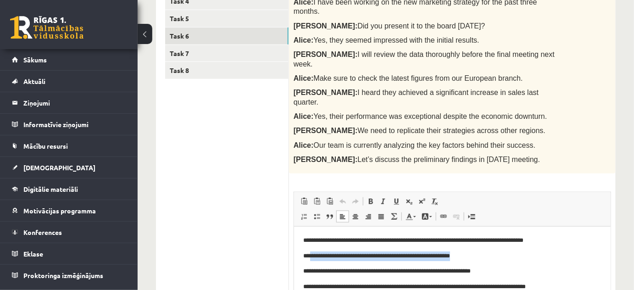
drag, startPoint x: 309, startPoint y: 255, endPoint x: 407, endPoint y: 259, distance: 97.8
click at [471, 255] on p "**********" at bounding box center [449, 256] width 292 height 10
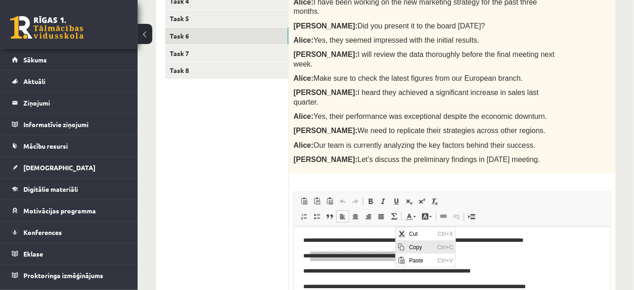
click at [413, 245] on span "Copy" at bounding box center [421, 246] width 28 height 13
copy p "**********"
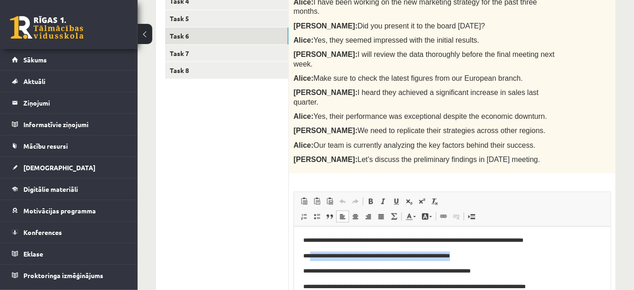
scroll to position [417, 0]
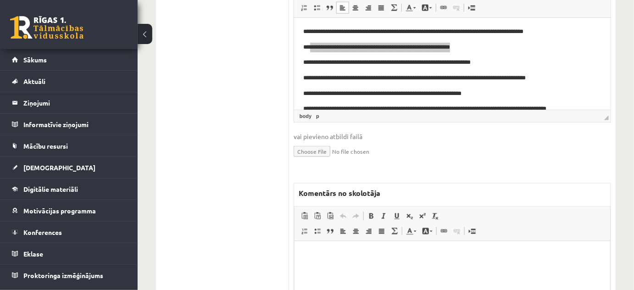
click at [320, 269] on html at bounding box center [452, 255] width 316 height 28
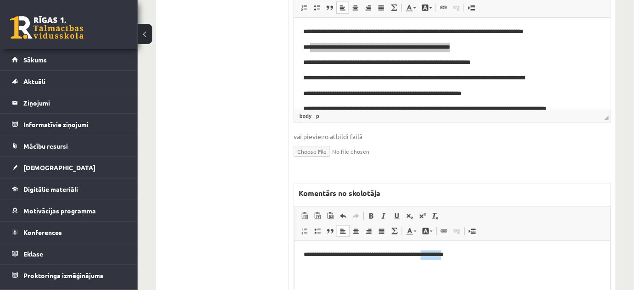
drag, startPoint x: 438, startPoint y: 256, endPoint x: 462, endPoint y: 257, distance: 23.4
click at [462, 257] on p "**********" at bounding box center [452, 255] width 298 height 10
click at [415, 225] on link "Text Color" at bounding box center [411, 231] width 16 height 12
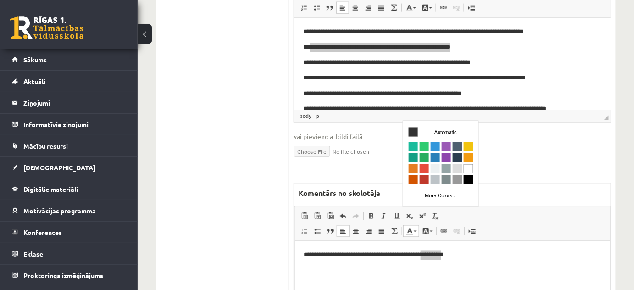
scroll to position [0, 0]
click at [425, 167] on span "Colors" at bounding box center [423, 168] width 9 height 9
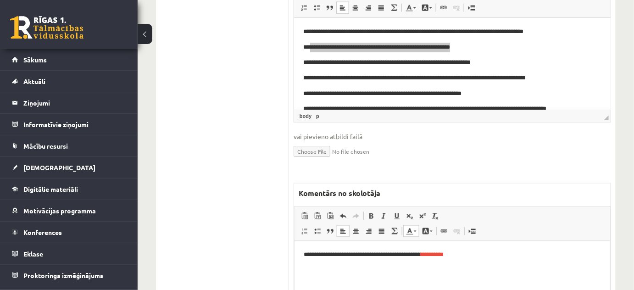
click at [494, 267] on html "**********" at bounding box center [452, 255] width 316 height 28
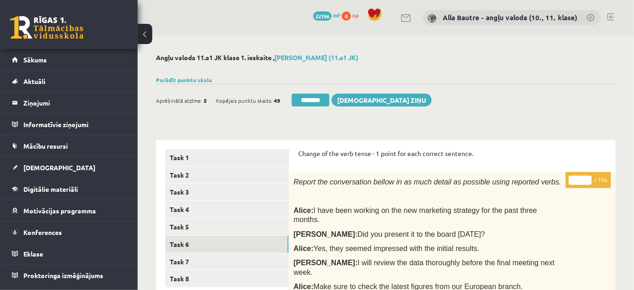
type input "**"
click at [586, 179] on input "**" at bounding box center [580, 180] width 23 height 9
click at [223, 258] on link "Task 7" at bounding box center [226, 261] width 123 height 17
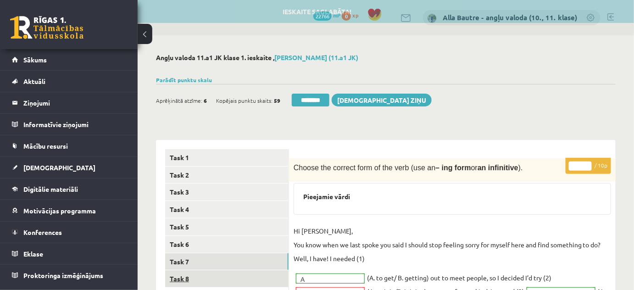
click at [187, 275] on link "Task 8" at bounding box center [226, 278] width 123 height 17
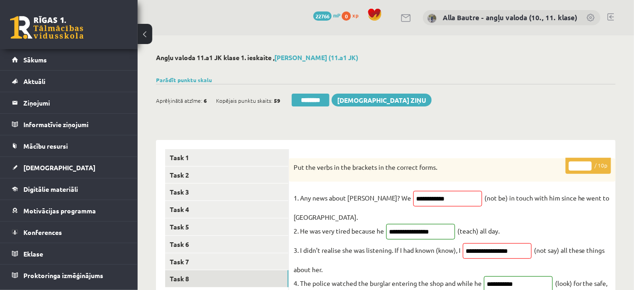
click at [588, 162] on input "*" at bounding box center [580, 166] width 23 height 9
type input "*"
click at [588, 162] on input "*" at bounding box center [580, 166] width 23 height 9
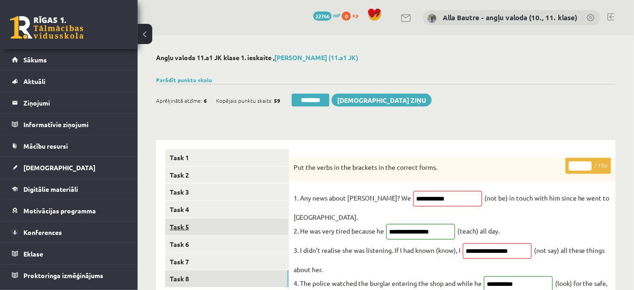
click at [235, 229] on link "Task 5" at bounding box center [226, 226] width 123 height 17
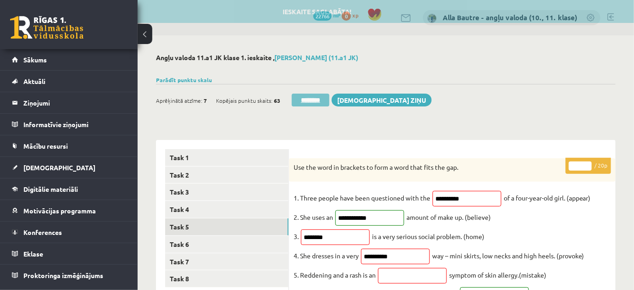
click at [323, 98] on input "********" at bounding box center [311, 100] width 38 height 13
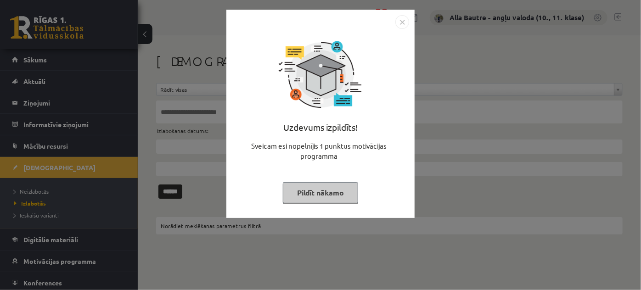
click at [404, 20] on img "Close" at bounding box center [402, 22] width 14 height 14
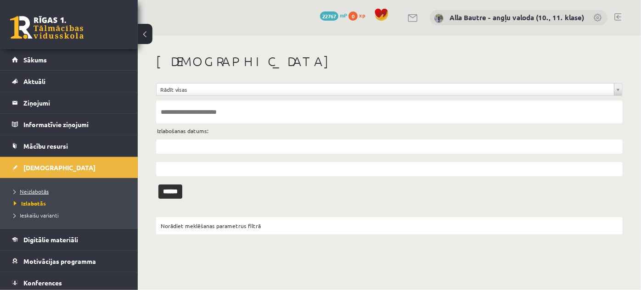
click at [39, 190] on span "Neizlabotās" at bounding box center [31, 191] width 35 height 7
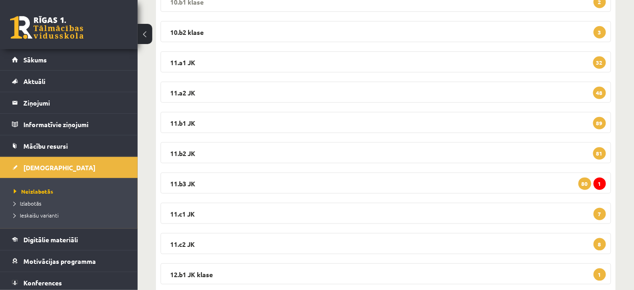
scroll to position [235, 0]
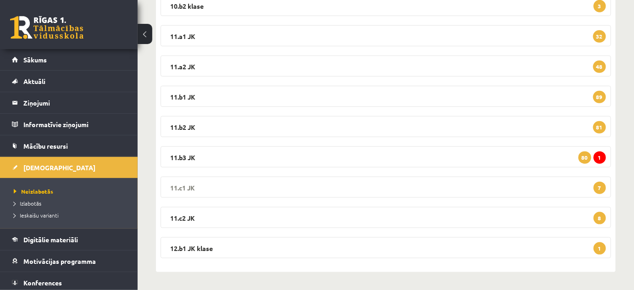
click at [182, 186] on legend "11.c1 JK 7" at bounding box center [386, 187] width 451 height 21
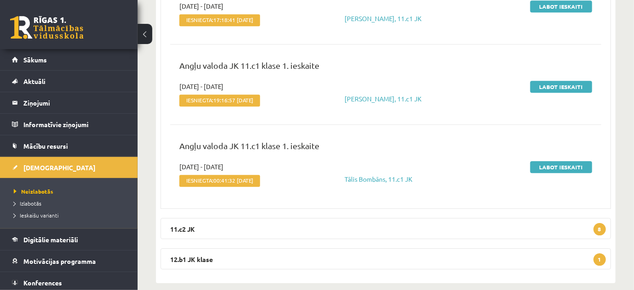
scroll to position [806, 0]
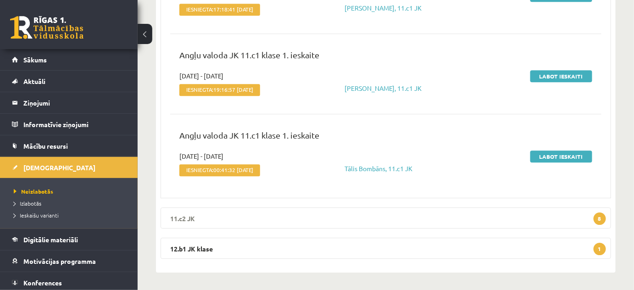
click at [182, 217] on legend "11.c2 JK 8" at bounding box center [386, 217] width 451 height 21
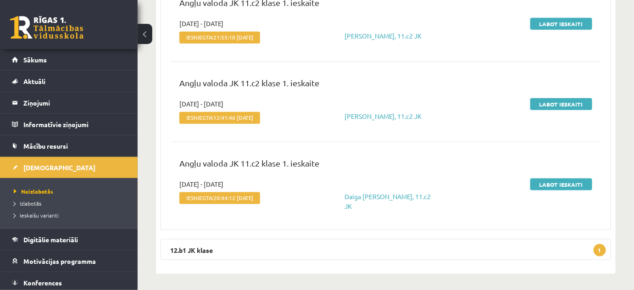
scroll to position [1462, 0]
click at [197, 243] on legend "12.b1 JK klase 1" at bounding box center [386, 249] width 451 height 21
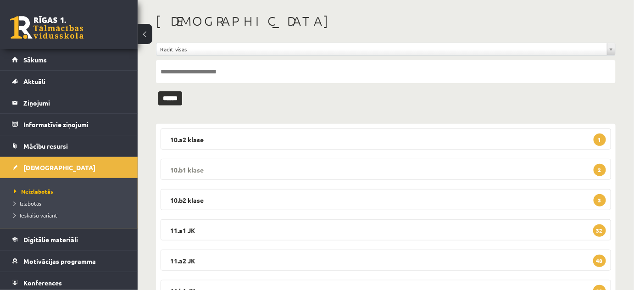
scroll to position [0, 0]
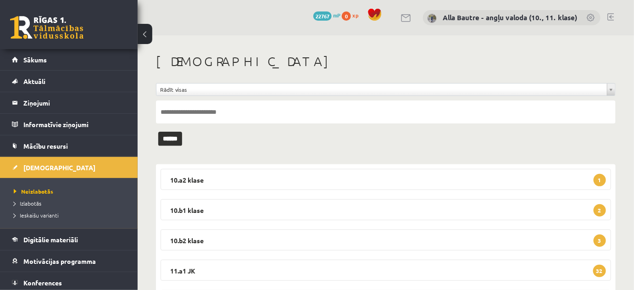
click at [610, 16] on link at bounding box center [611, 16] width 7 height 7
